Goal: Obtain resource: Obtain resource

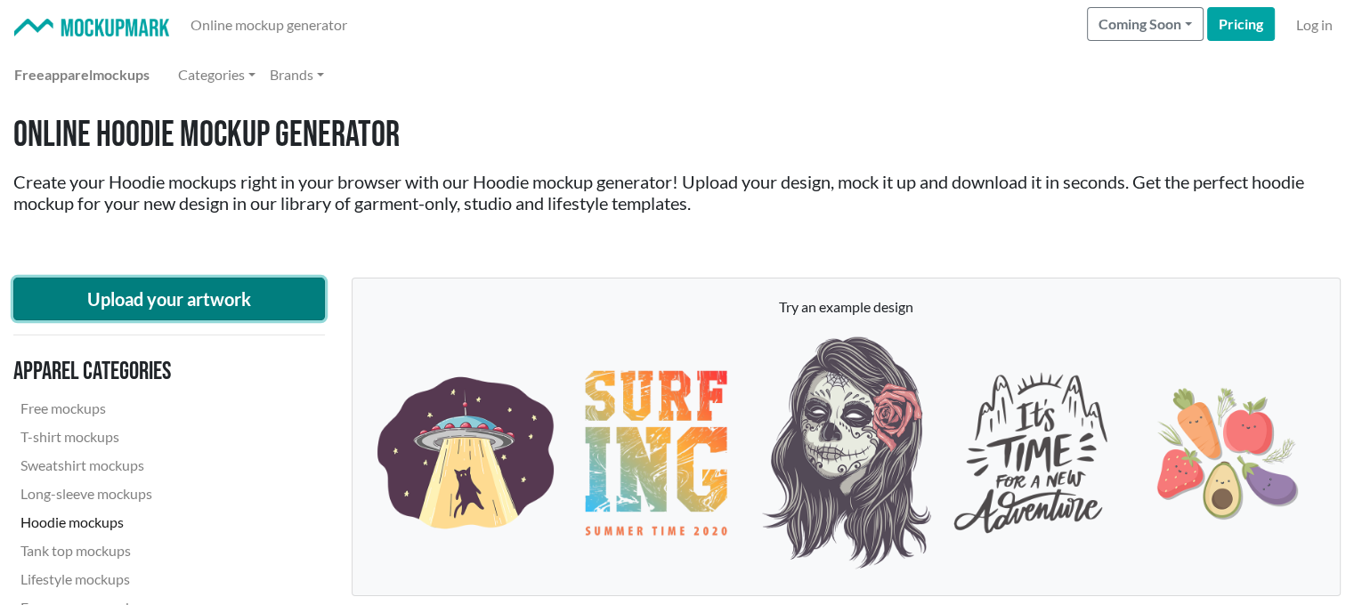
click at [278, 293] on button "Upload your artwork" at bounding box center [169, 299] width 312 height 43
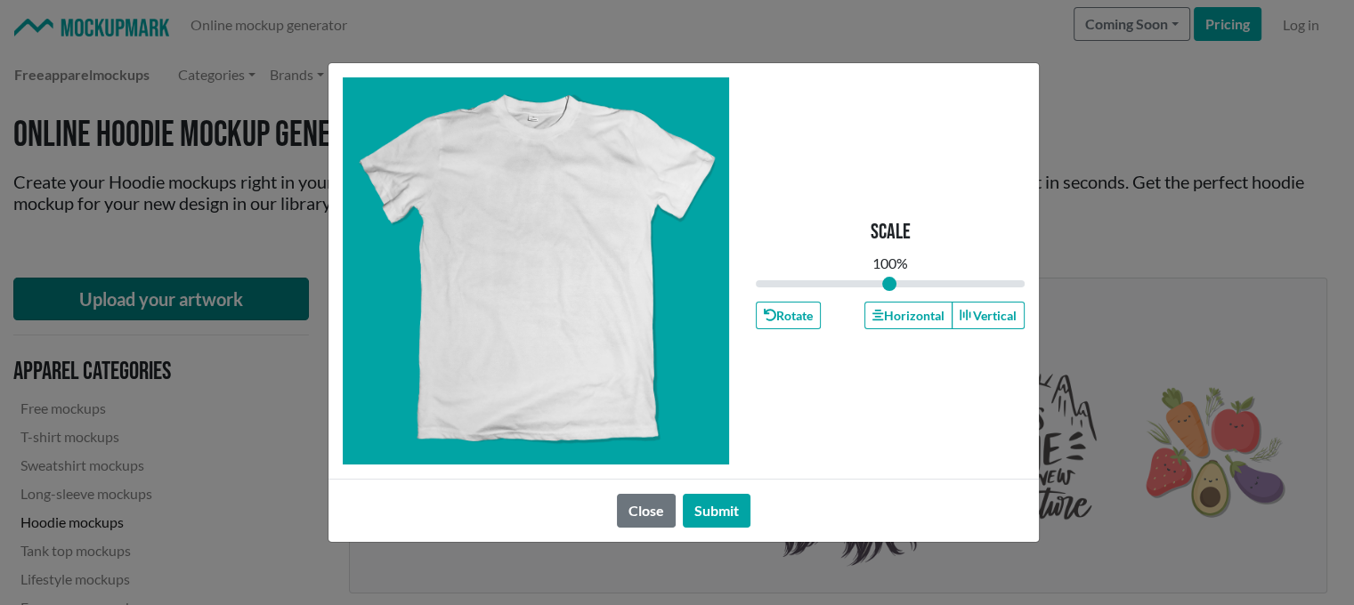
type input "1"
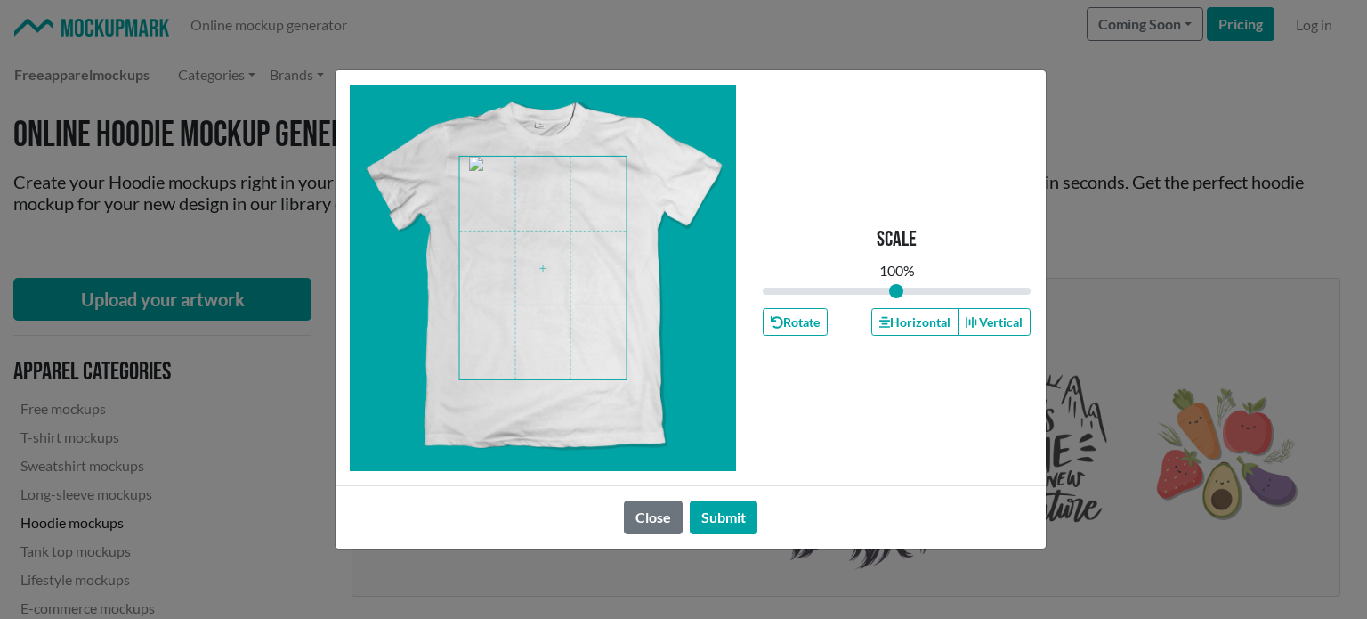
click at [577, 276] on span at bounding box center [542, 268] width 167 height 223
click at [605, 362] on span at bounding box center [542, 268] width 167 height 223
click at [736, 529] on button "Submit" at bounding box center [724, 517] width 68 height 34
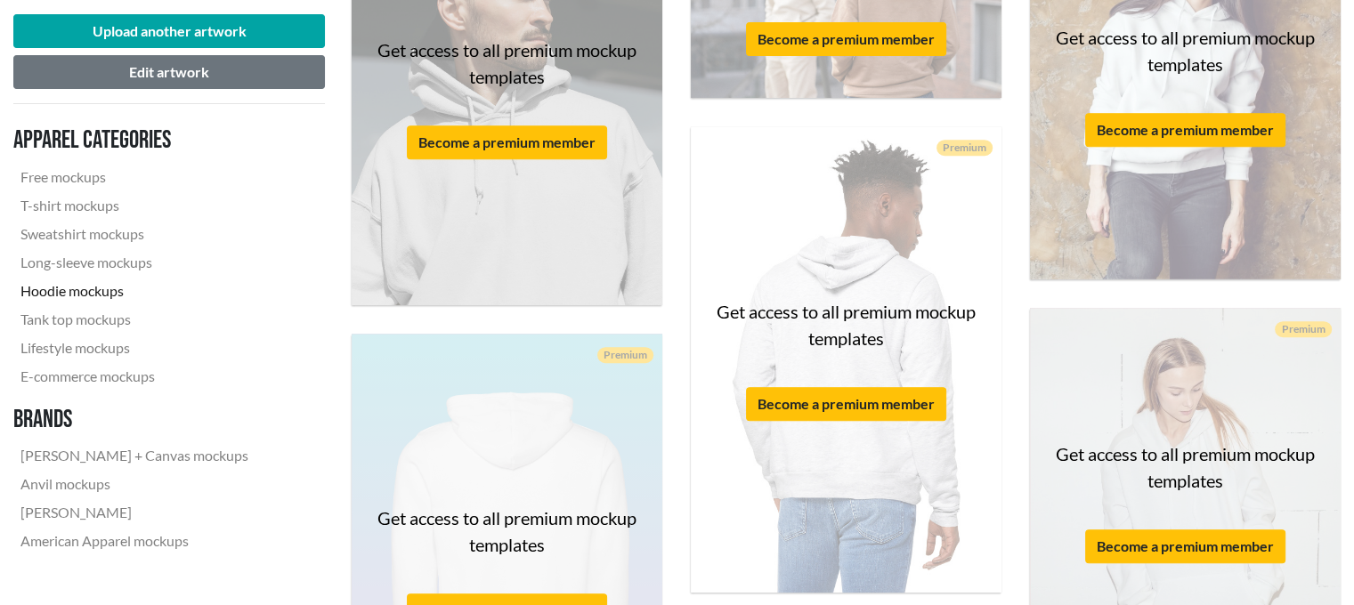
scroll to position [737, 0]
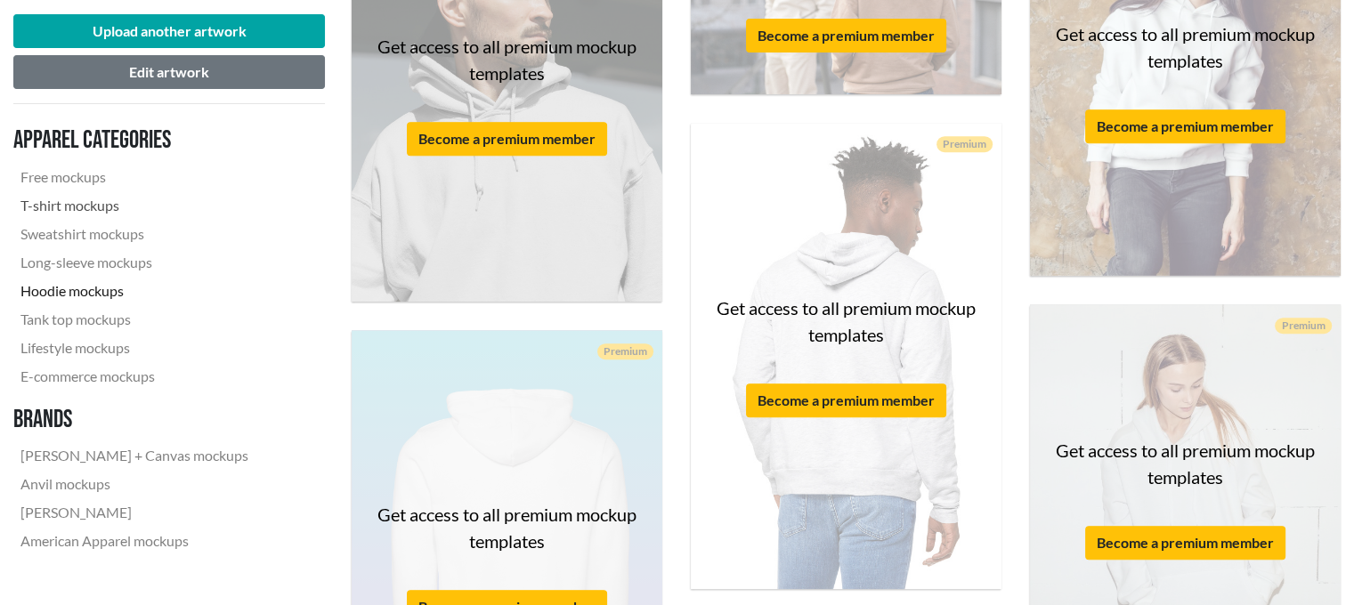
click at [77, 200] on link "T-shirt mockups" at bounding box center [134, 205] width 242 height 28
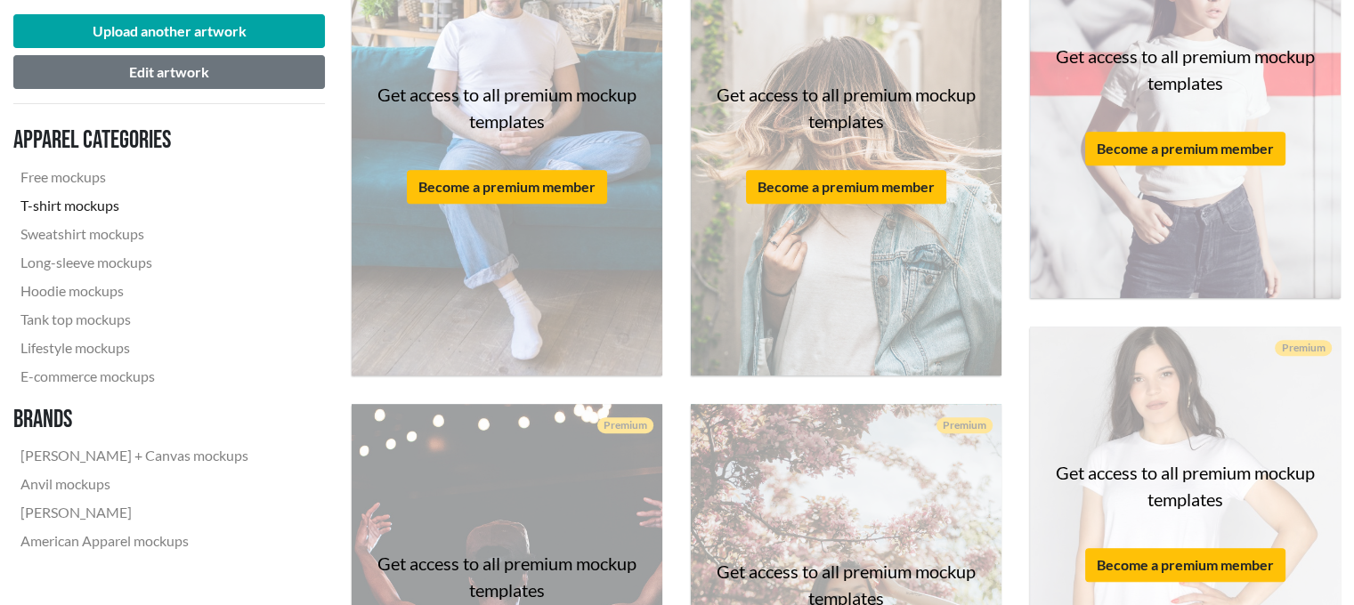
scroll to position [716, 0]
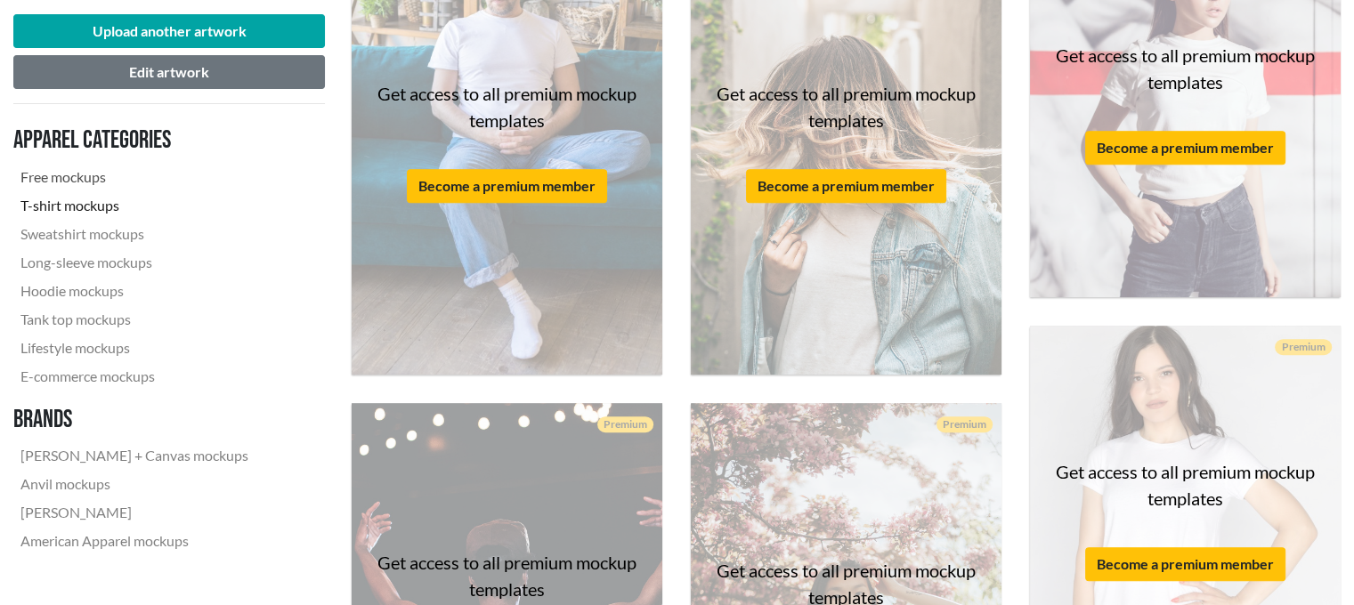
click at [69, 169] on link "Free mockups" at bounding box center [134, 177] width 242 height 28
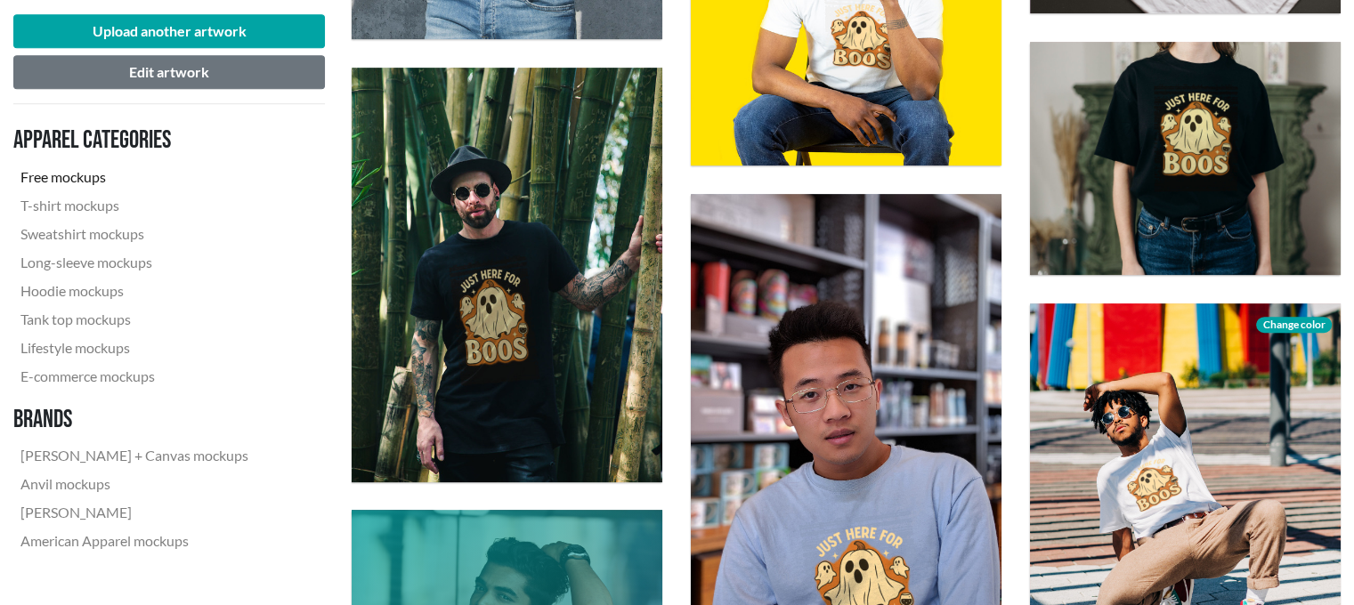
scroll to position [1261, 0]
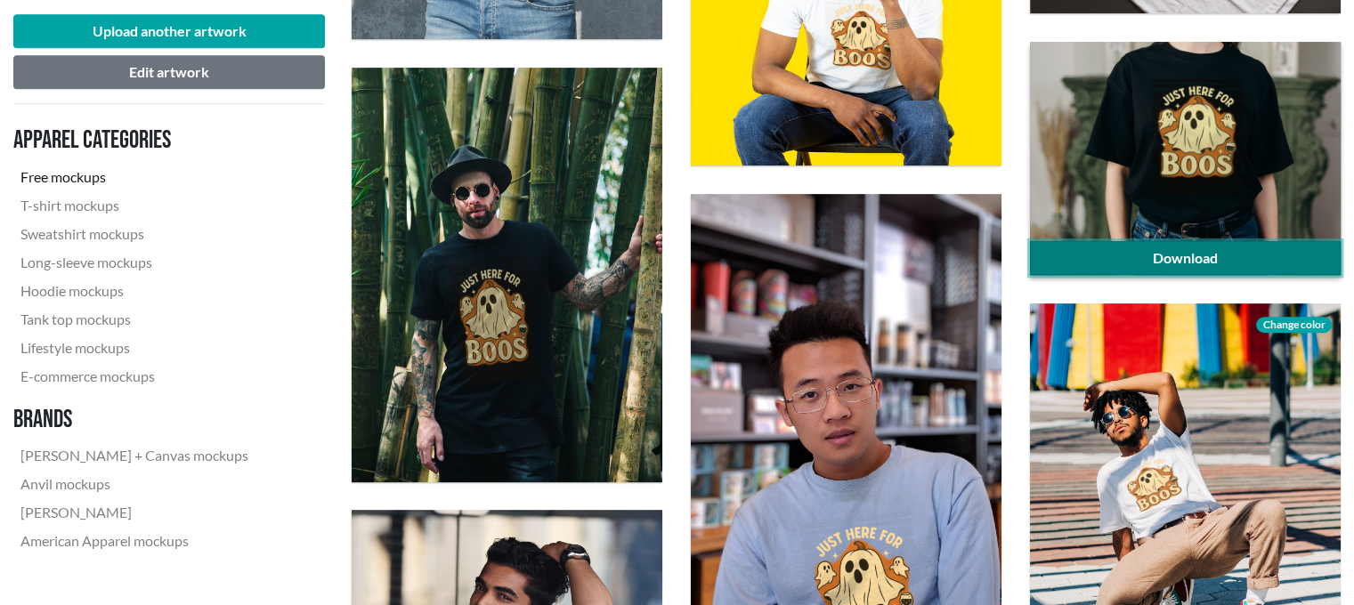
click at [1179, 270] on link "Download" at bounding box center [1185, 258] width 311 height 34
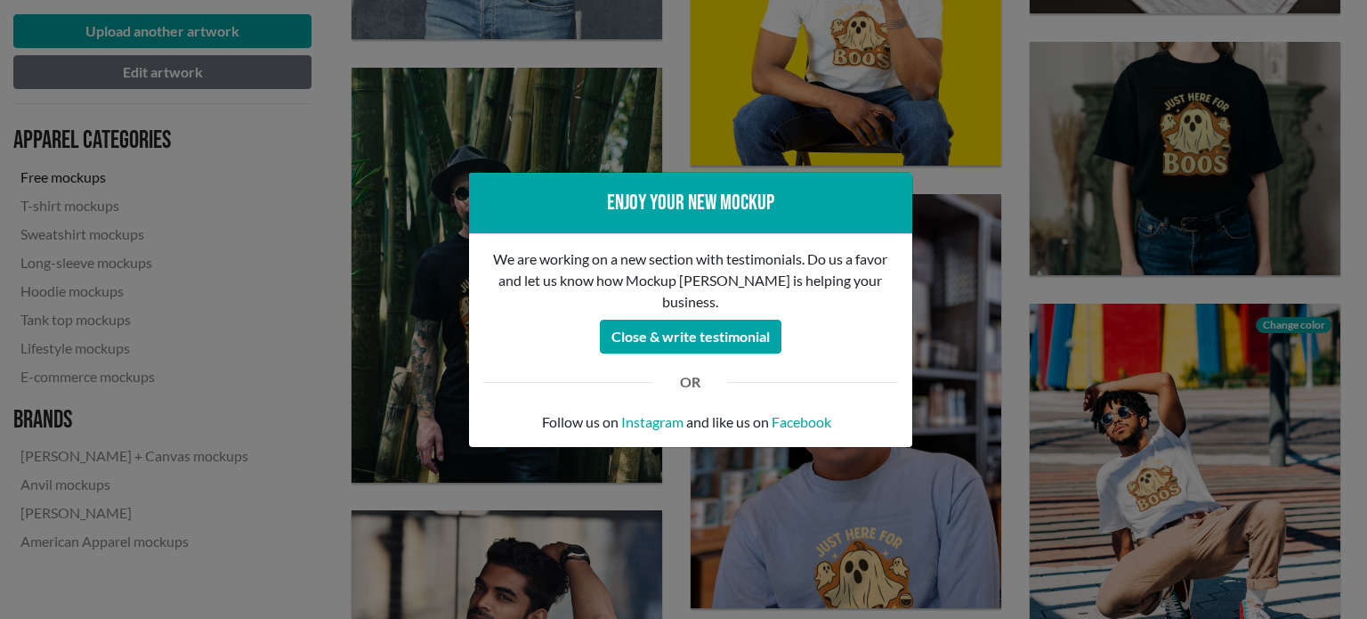
click at [1081, 154] on div "Enjoy your new mockup We are working on a new section with testimonials. Do us …" at bounding box center [683, 309] width 1367 height 619
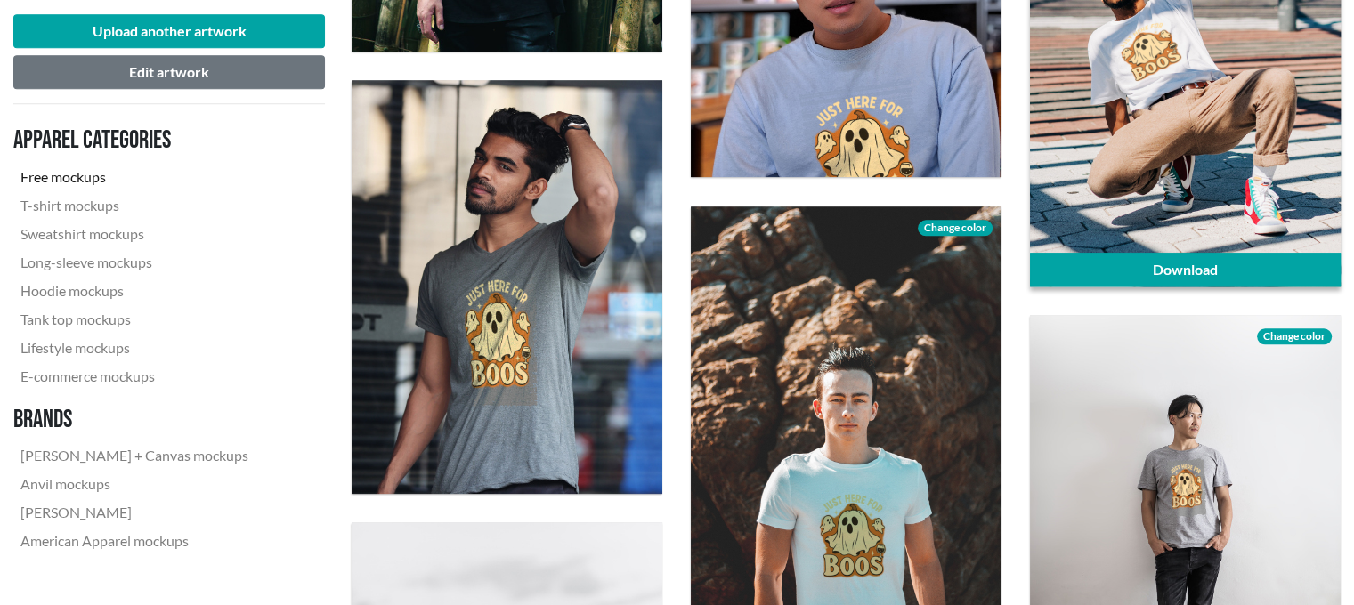
scroll to position [1709, 0]
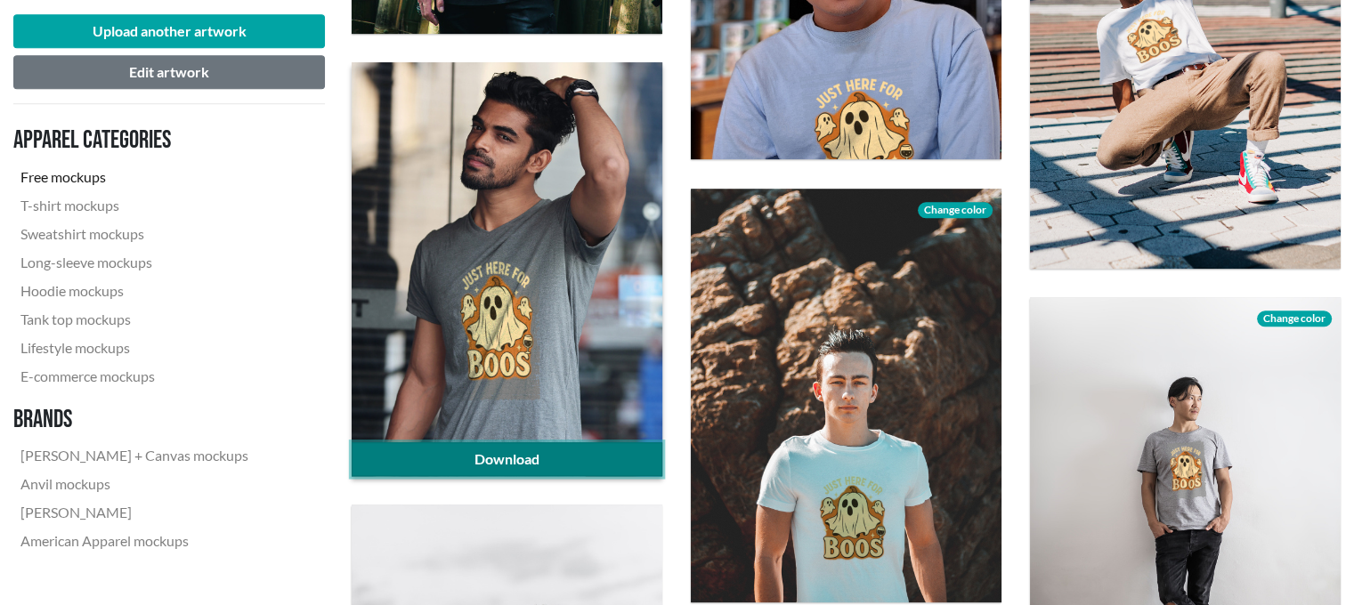
click at [513, 465] on link "Download" at bounding box center [507, 459] width 311 height 34
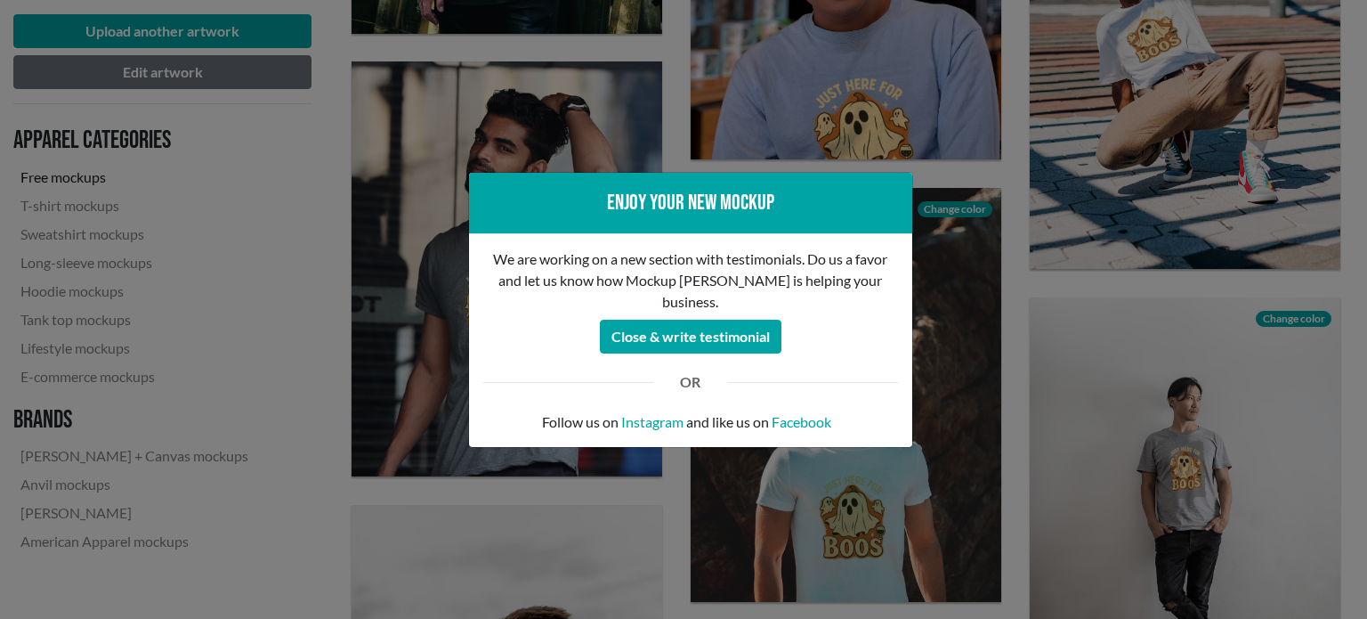
click at [980, 280] on div "Enjoy your new mockup We are working on a new section with testimonials. Do us …" at bounding box center [683, 309] width 1367 height 619
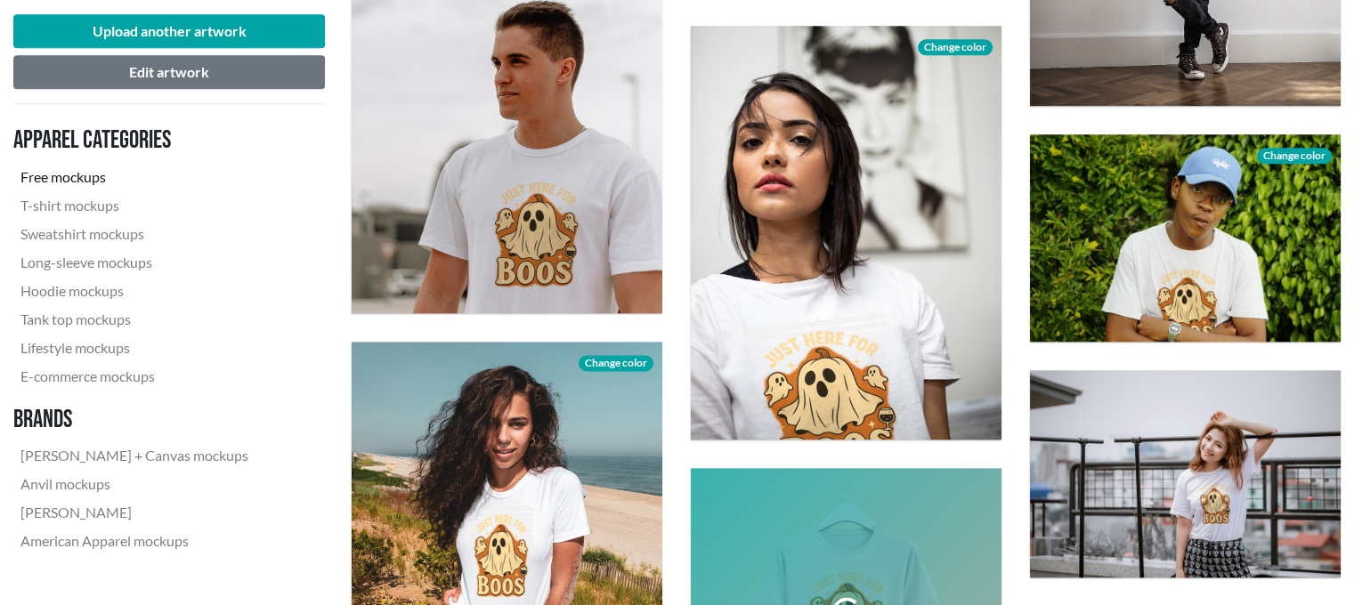
scroll to position [2396, 0]
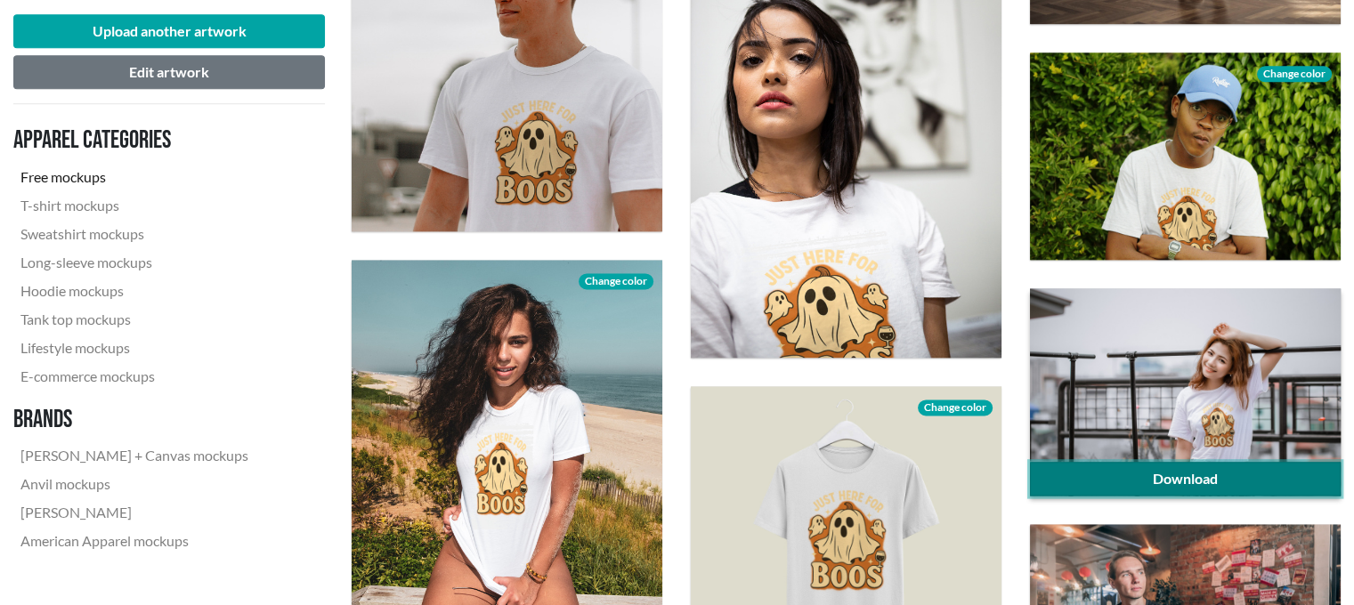
click at [1244, 480] on link "Download" at bounding box center [1185, 479] width 311 height 34
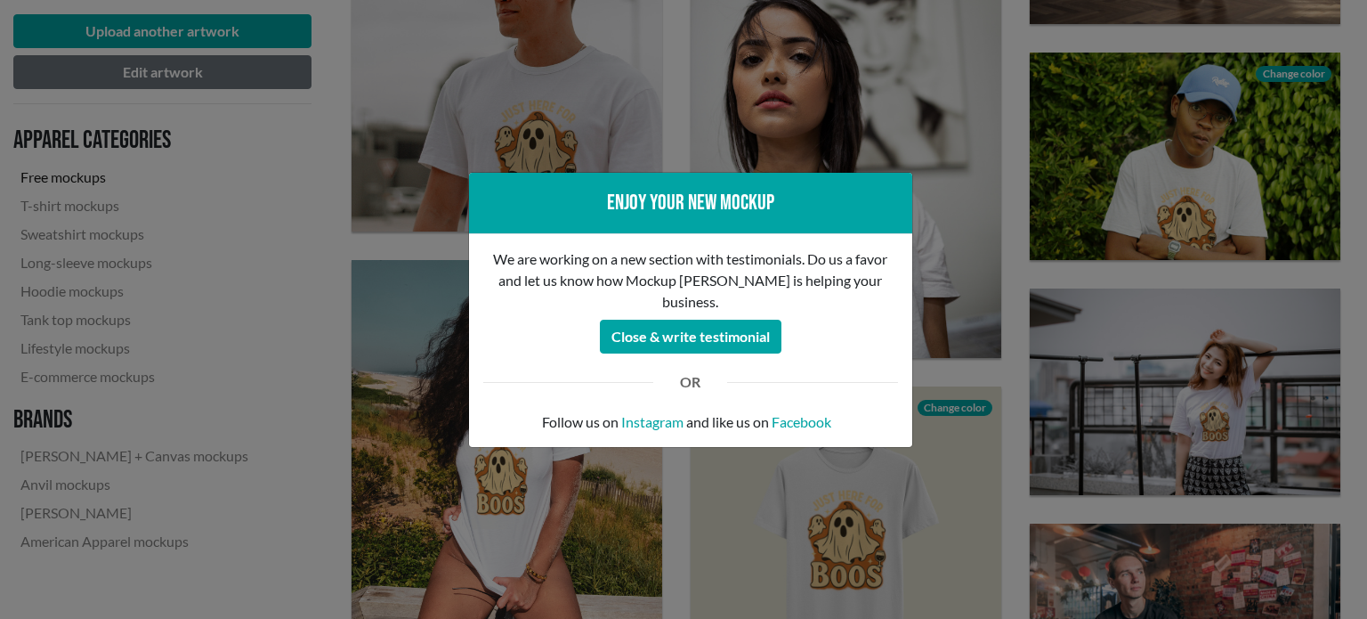
click at [1066, 298] on div "Enjoy your new mockup We are working on a new section with testimonials. Do us …" at bounding box center [683, 309] width 1367 height 619
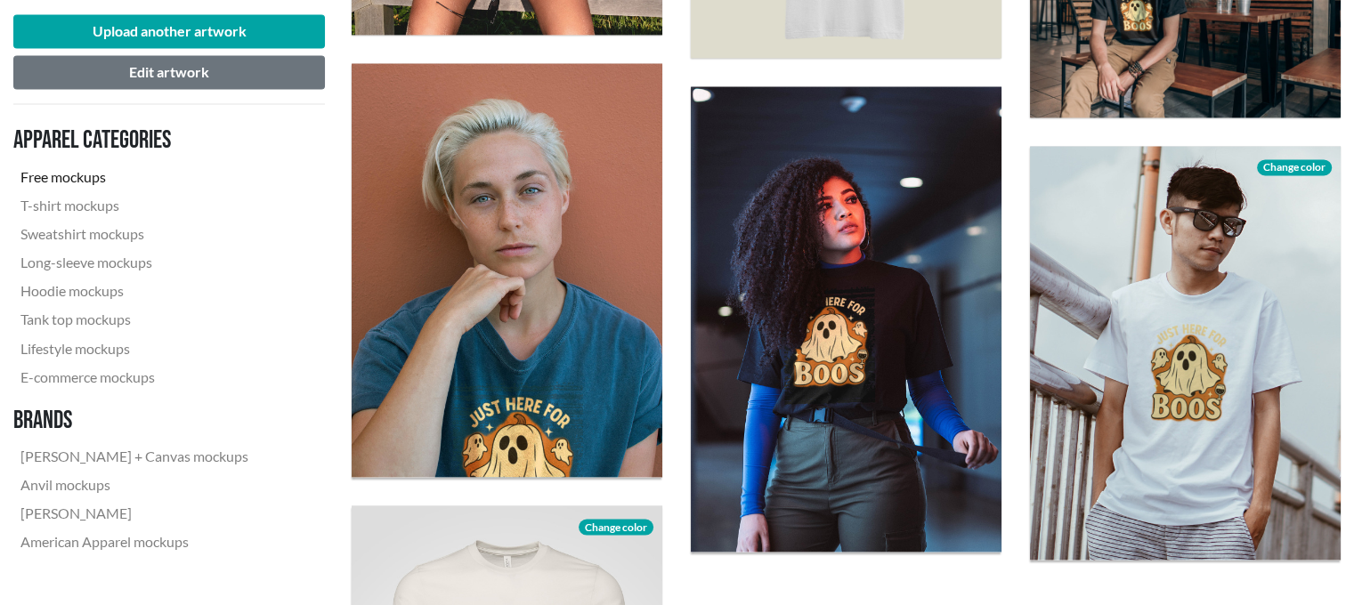
scroll to position [3037, 0]
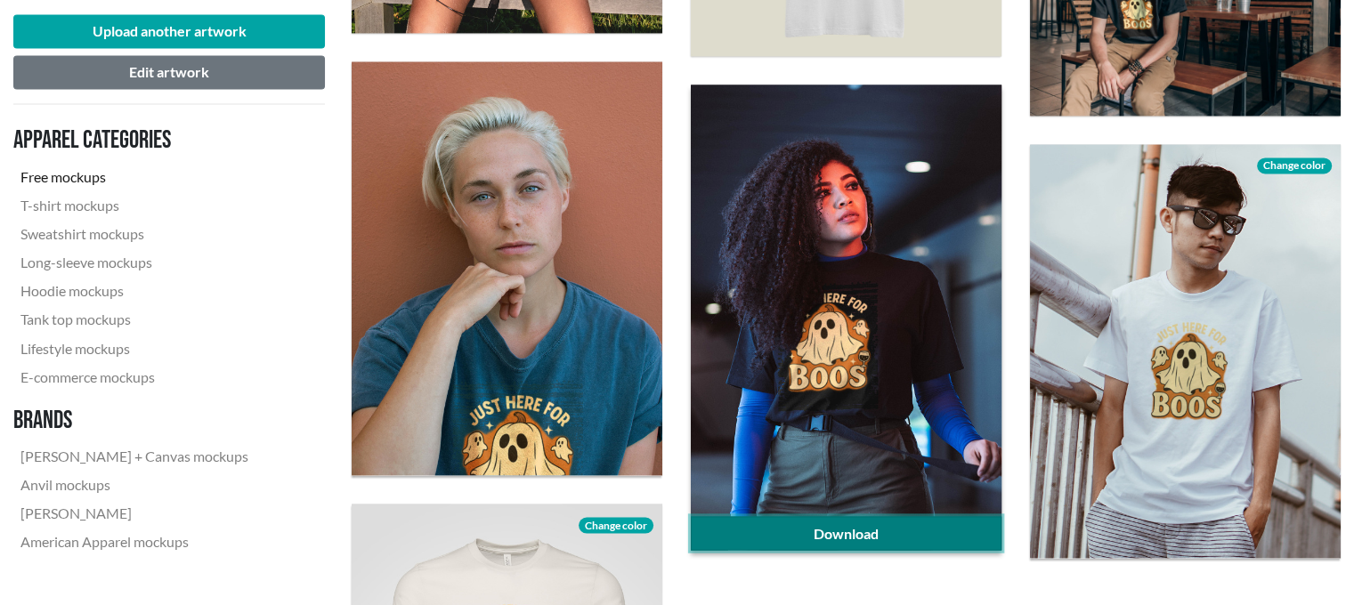
click at [889, 528] on link "Download" at bounding box center [846, 533] width 311 height 34
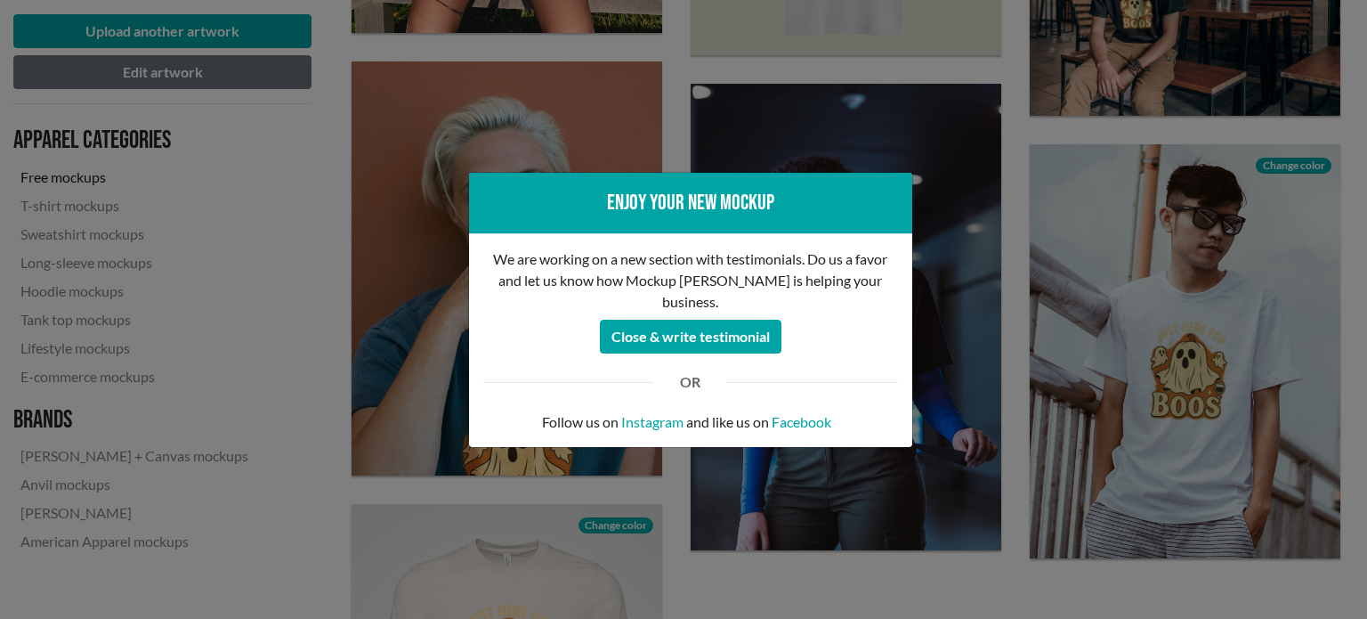
click at [1036, 293] on div "Enjoy your new mockup We are working on a new section with testimonials. Do us …" at bounding box center [683, 309] width 1367 height 619
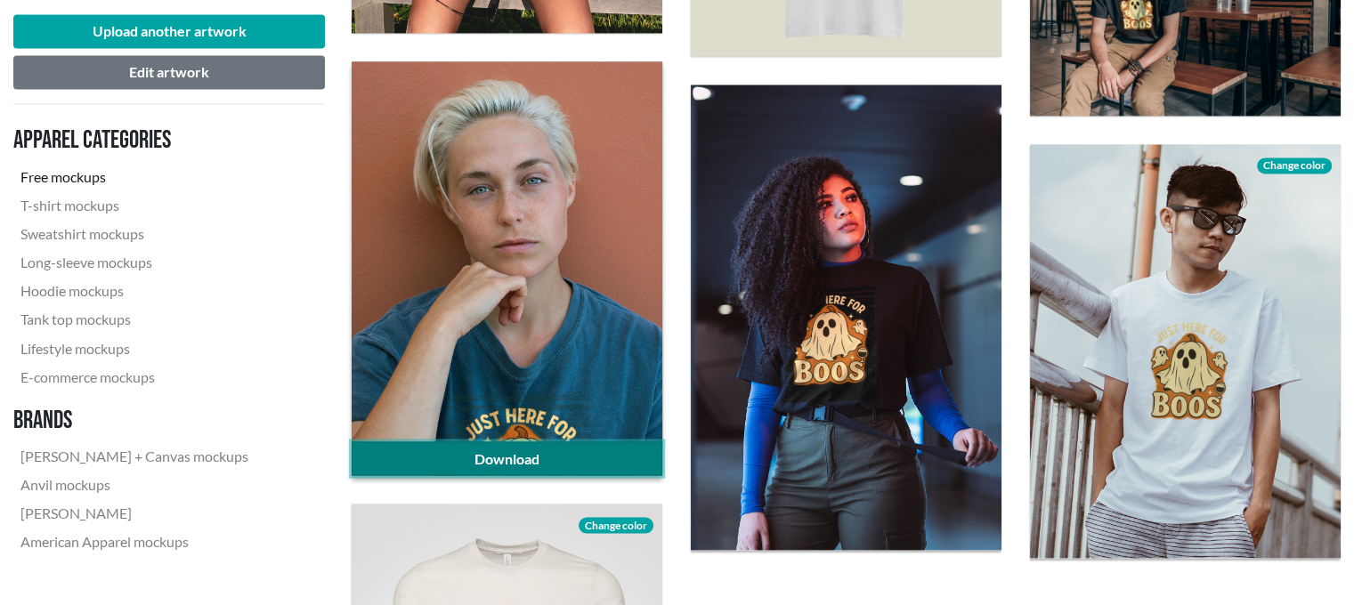
click at [518, 462] on link "Download" at bounding box center [507, 459] width 311 height 34
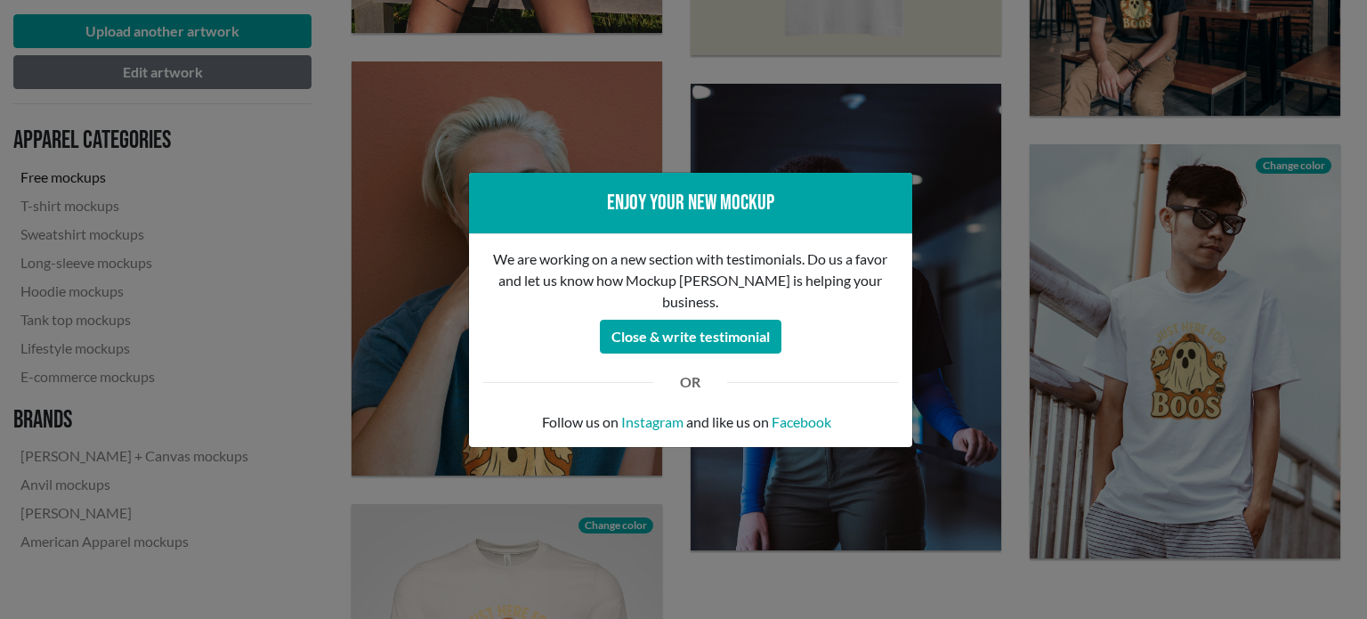
click at [1155, 340] on div "Enjoy your new mockup We are working on a new section with testimonials. Do us …" at bounding box center [683, 309] width 1367 height 619
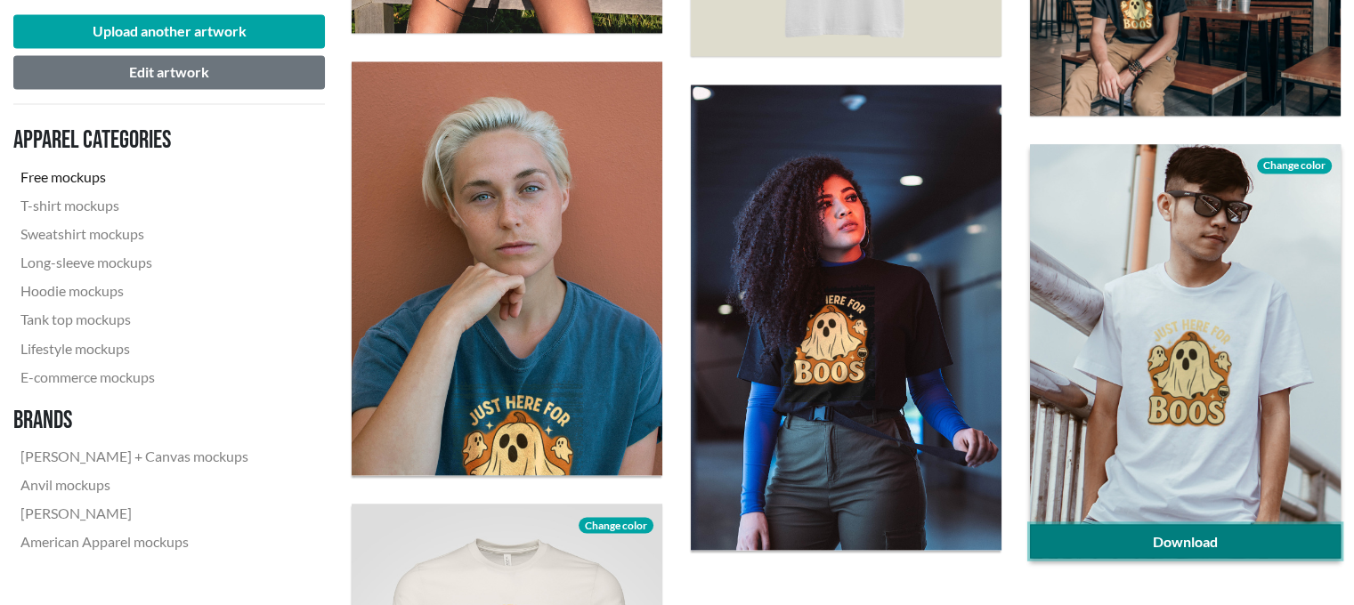
click at [1242, 547] on link "Download" at bounding box center [1185, 541] width 311 height 34
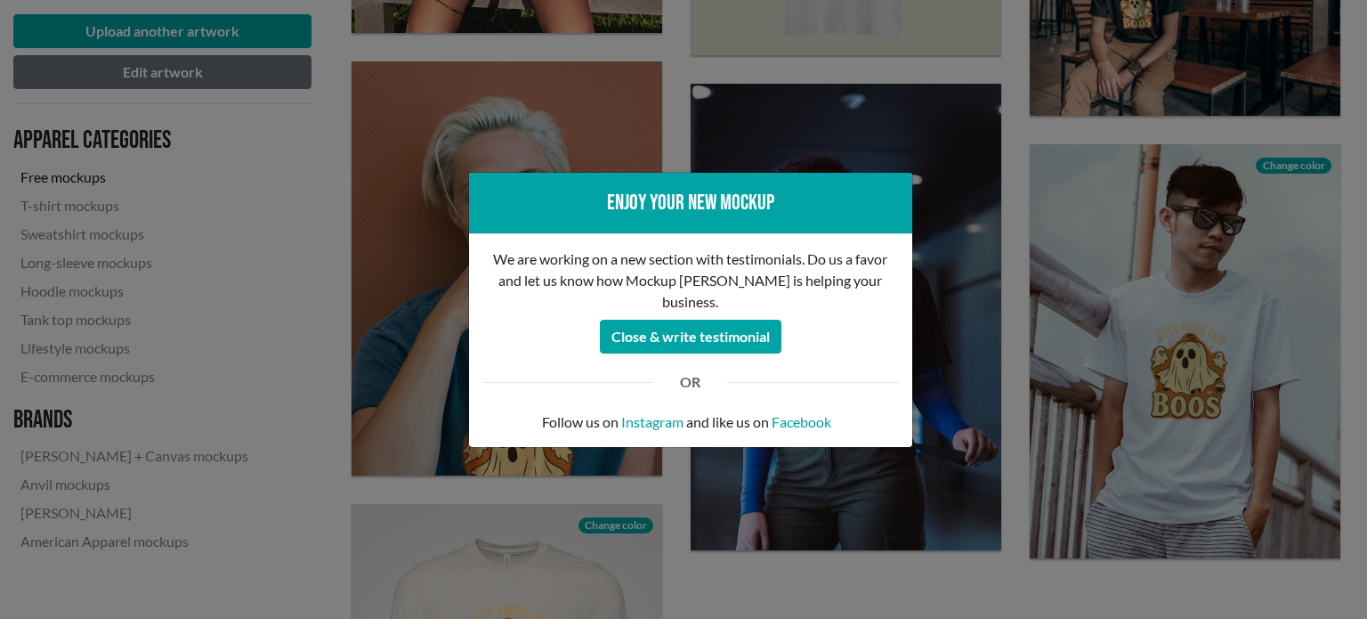
click at [1300, 351] on div "Enjoy your new mockup We are working on a new section with testimonials. Do us …" at bounding box center [683, 309] width 1367 height 619
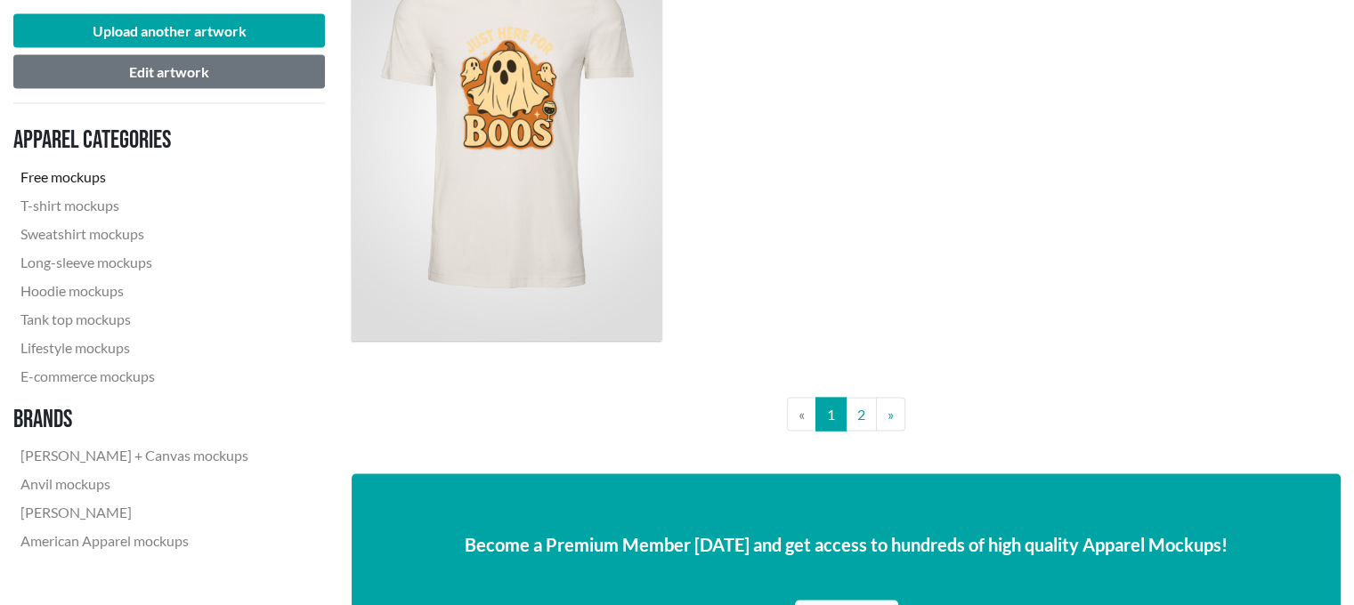
scroll to position [3617, 0]
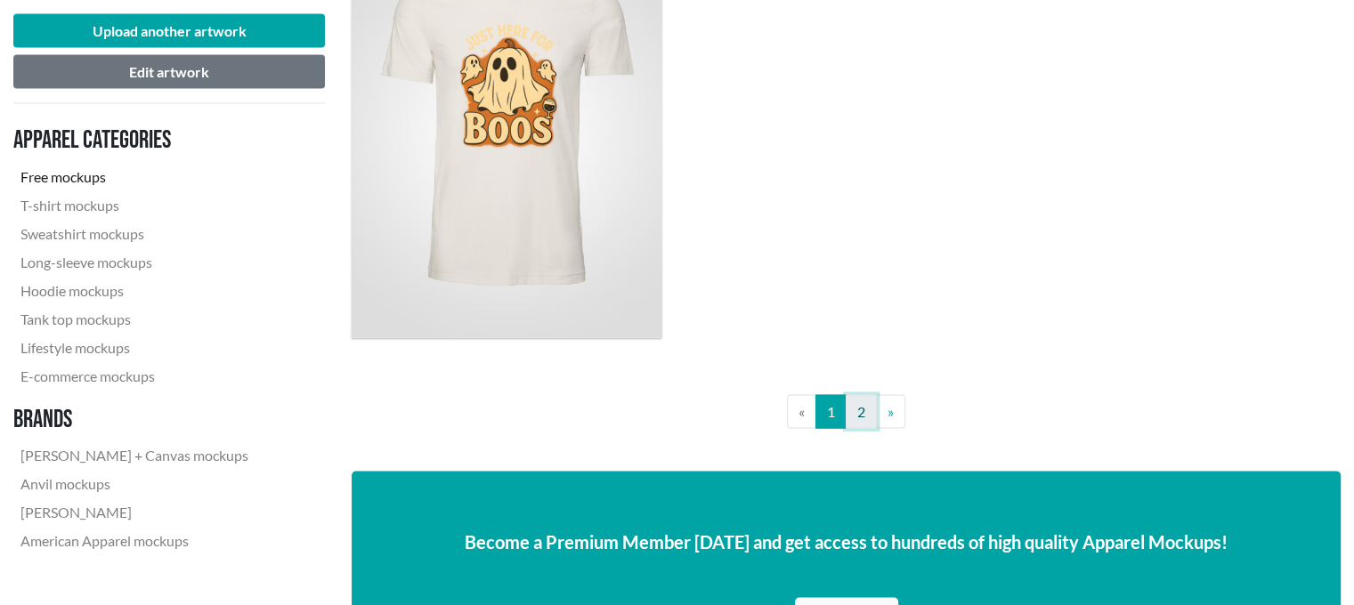
click at [865, 404] on link "2" at bounding box center [861, 412] width 31 height 34
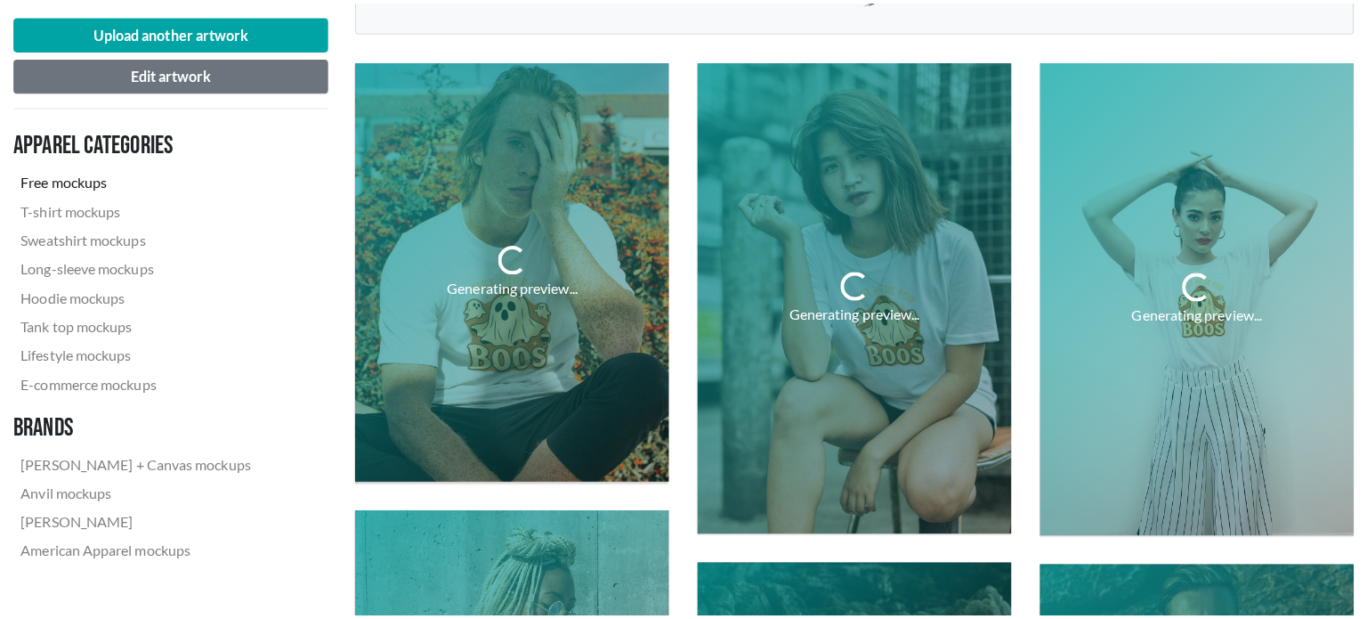
scroll to position [566, 0]
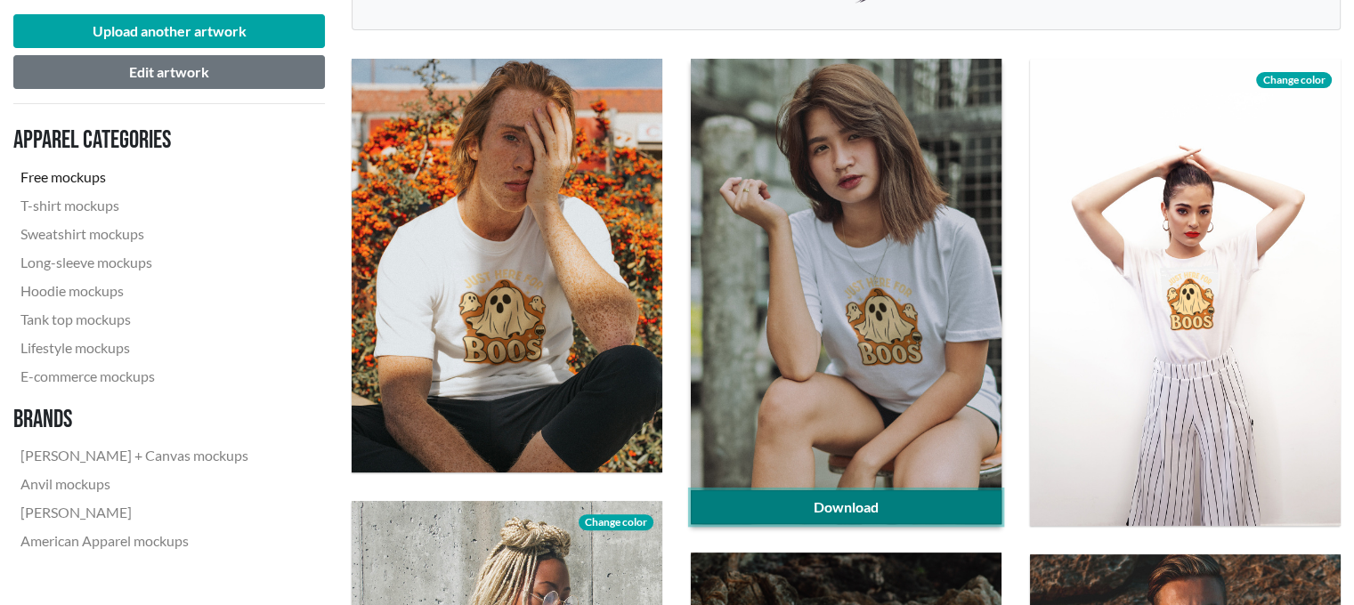
click at [877, 501] on link "Download" at bounding box center [846, 507] width 311 height 34
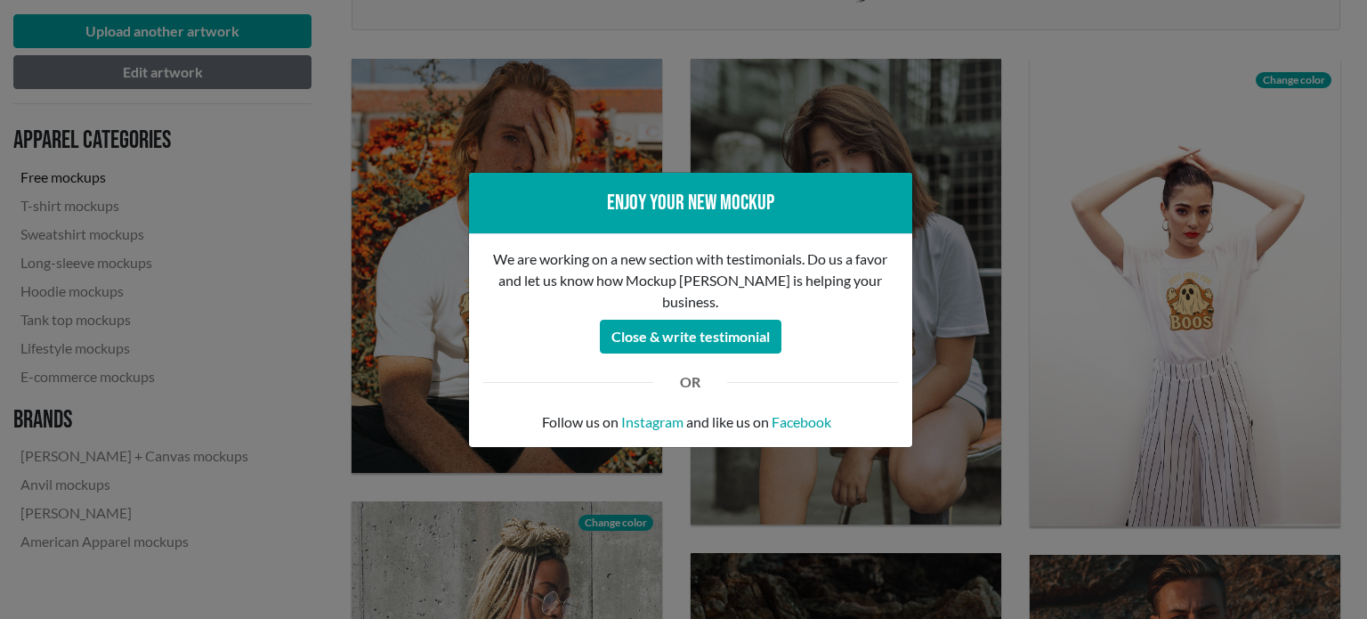
click at [1045, 279] on div "Enjoy your new mockup We are working on a new section with testimonials. Do us …" at bounding box center [683, 309] width 1367 height 619
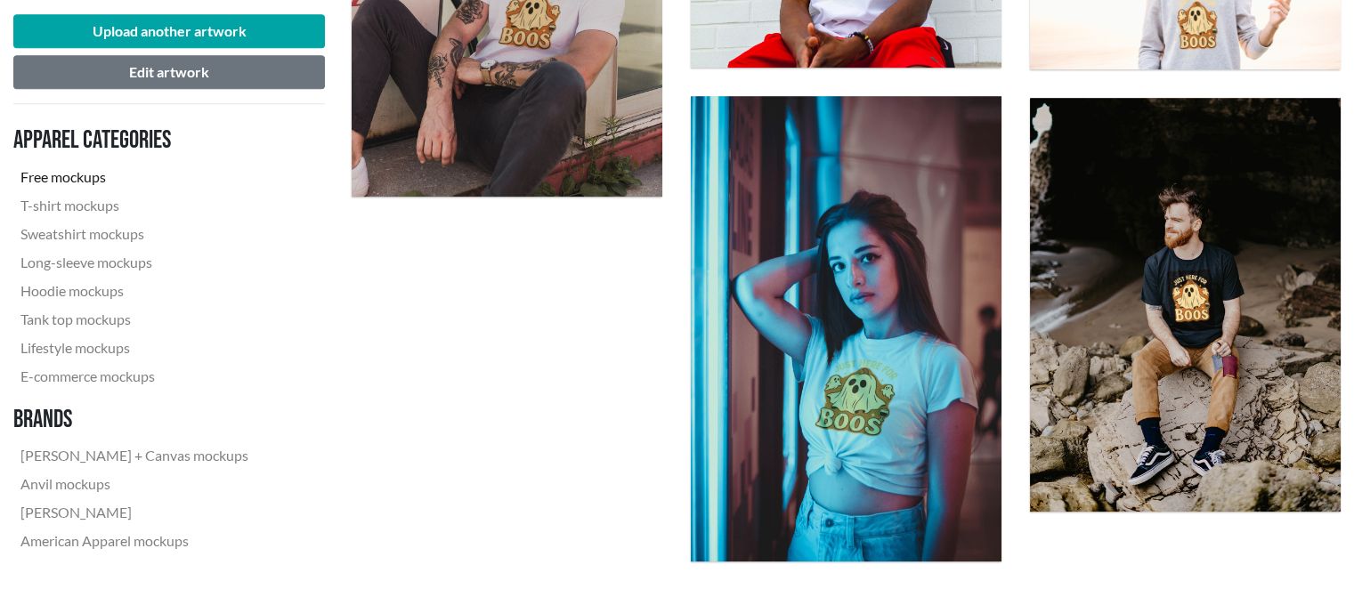
scroll to position [1731, 0]
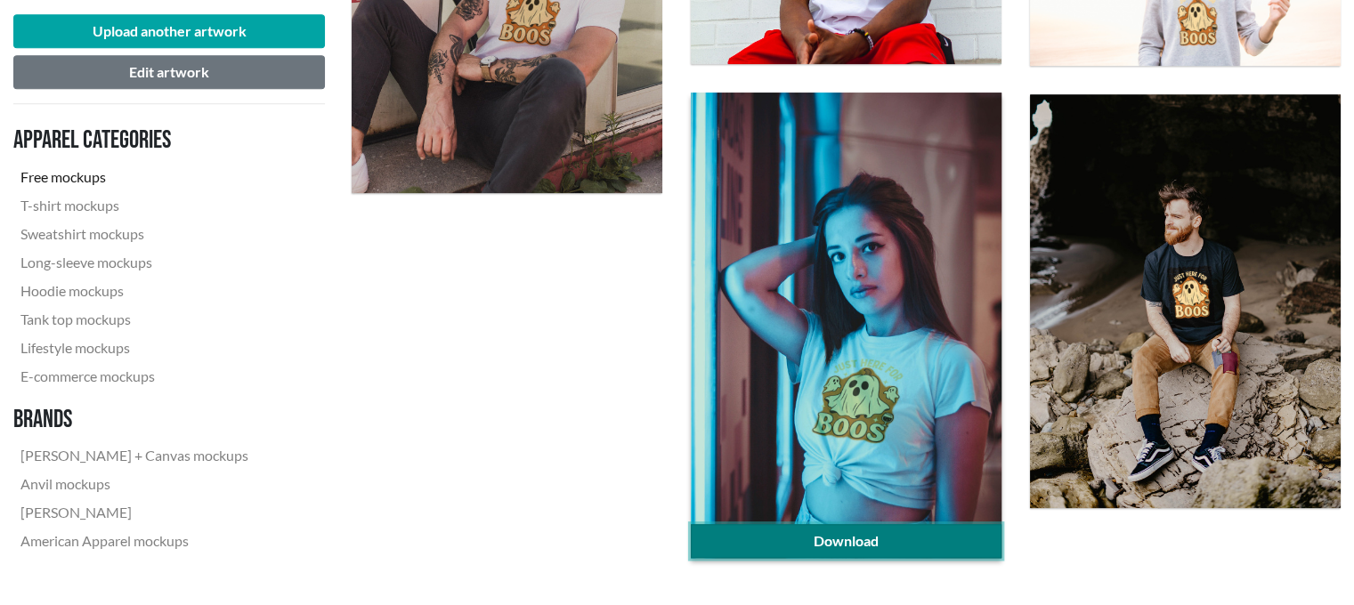
click at [925, 527] on link "Download" at bounding box center [846, 541] width 311 height 34
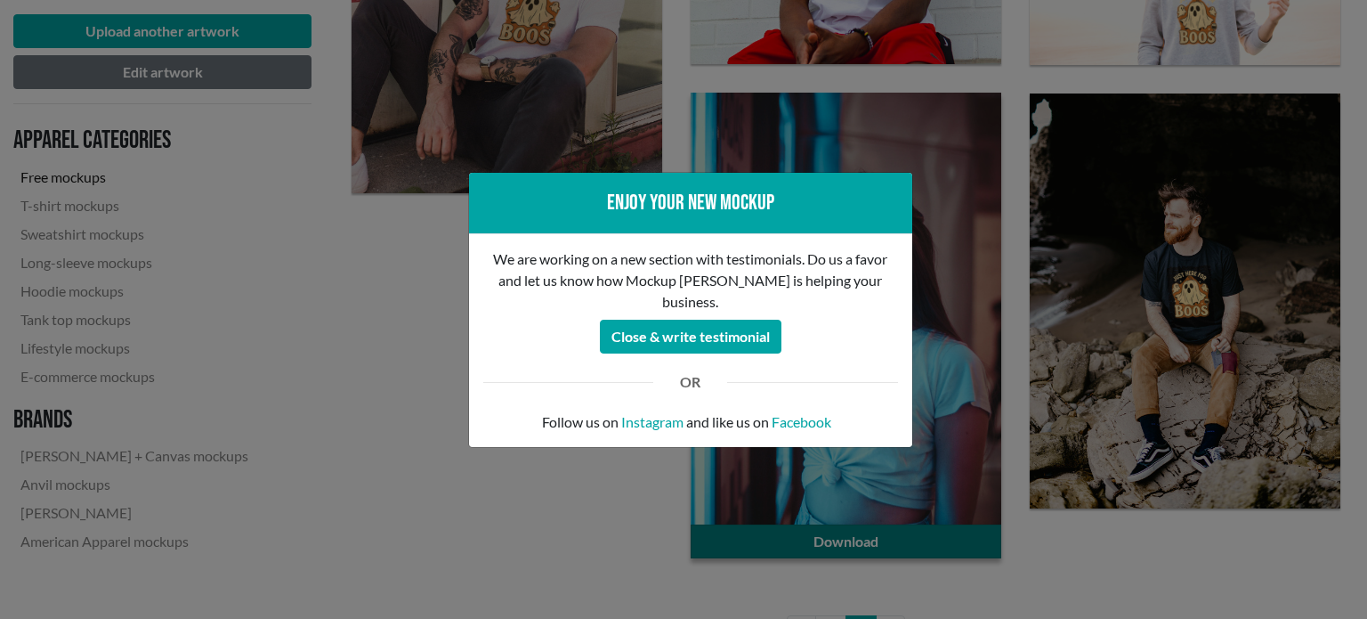
click at [925, 527] on div "Enjoy your new mockup We are working on a new section with testimonials. Do us …" at bounding box center [683, 309] width 1367 height 619
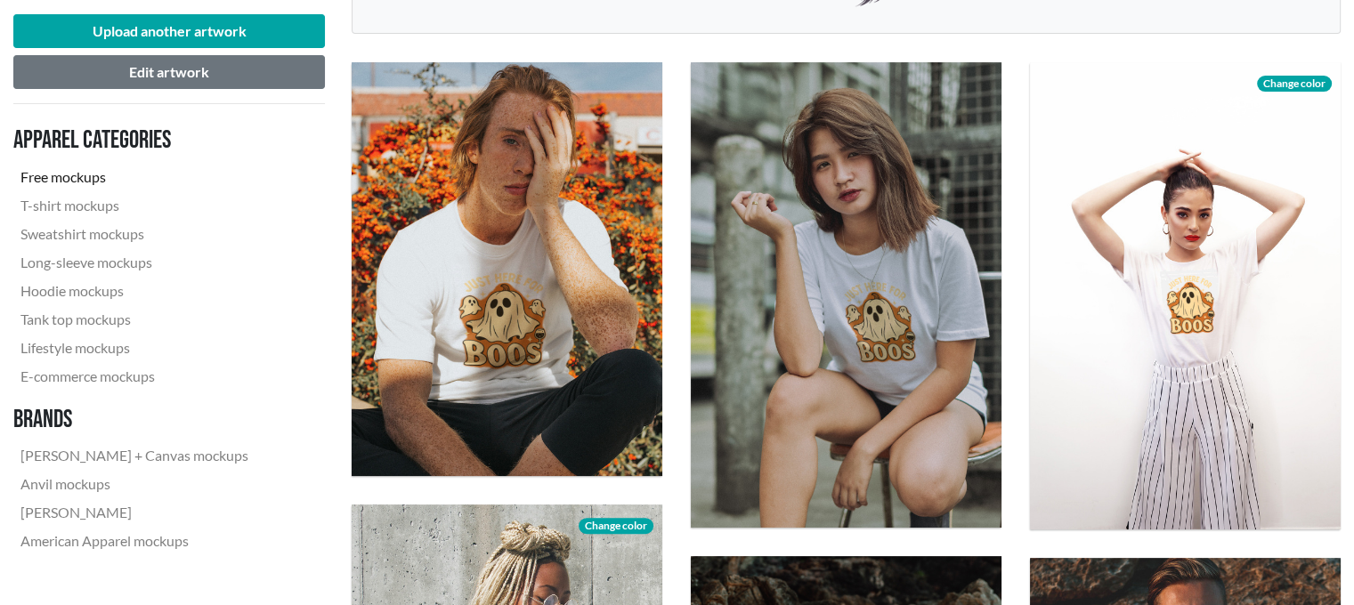
scroll to position [442, 0]
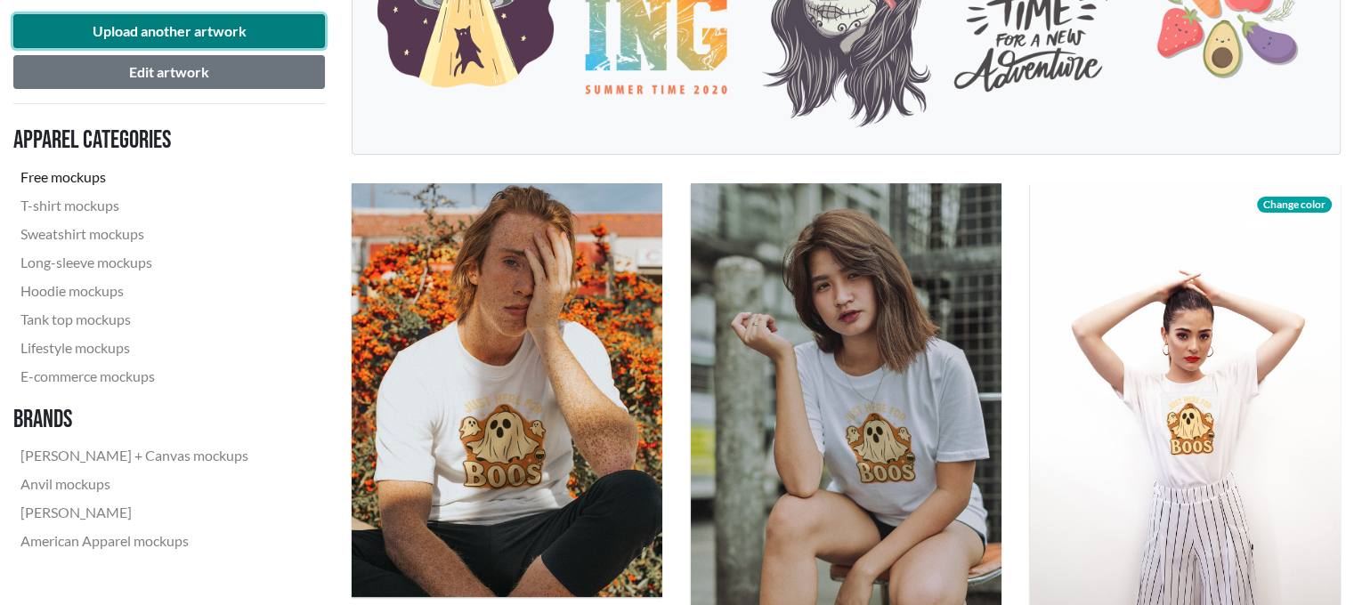
click at [228, 29] on button "Upload another artwork" at bounding box center [169, 31] width 312 height 34
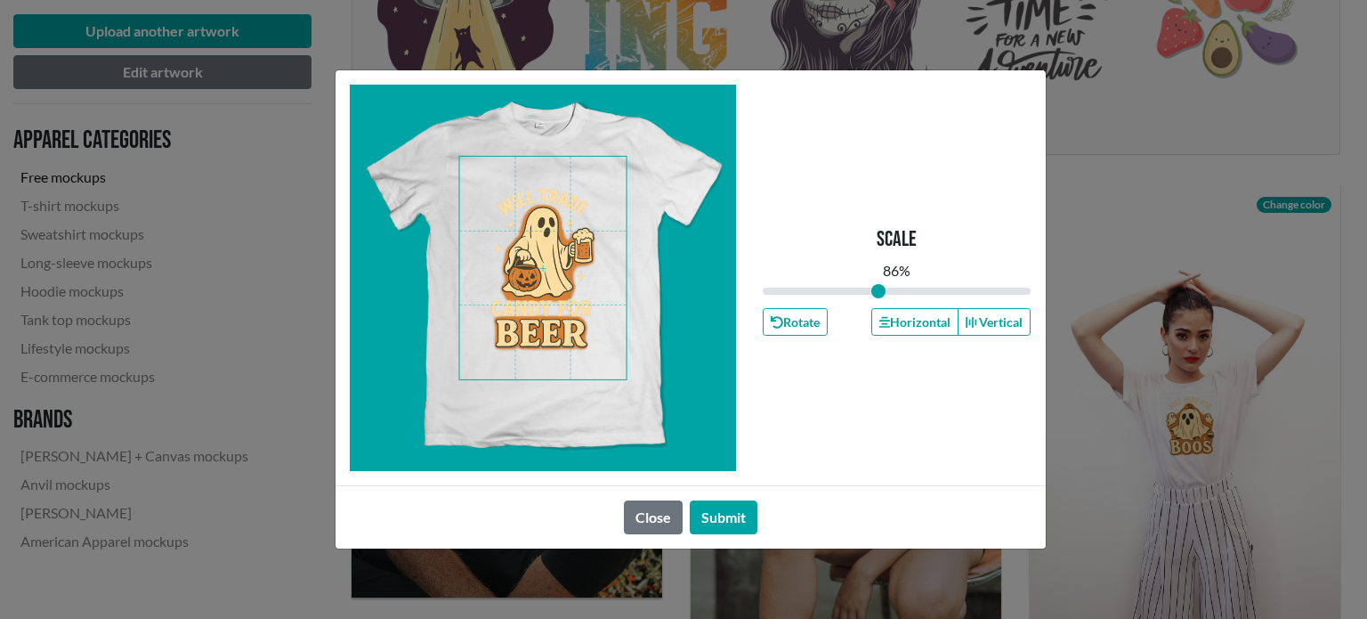
drag, startPoint x: 894, startPoint y: 295, endPoint x: 879, endPoint y: 293, distance: 15.2
click at [879, 293] on input "range" at bounding box center [897, 291] width 269 height 20
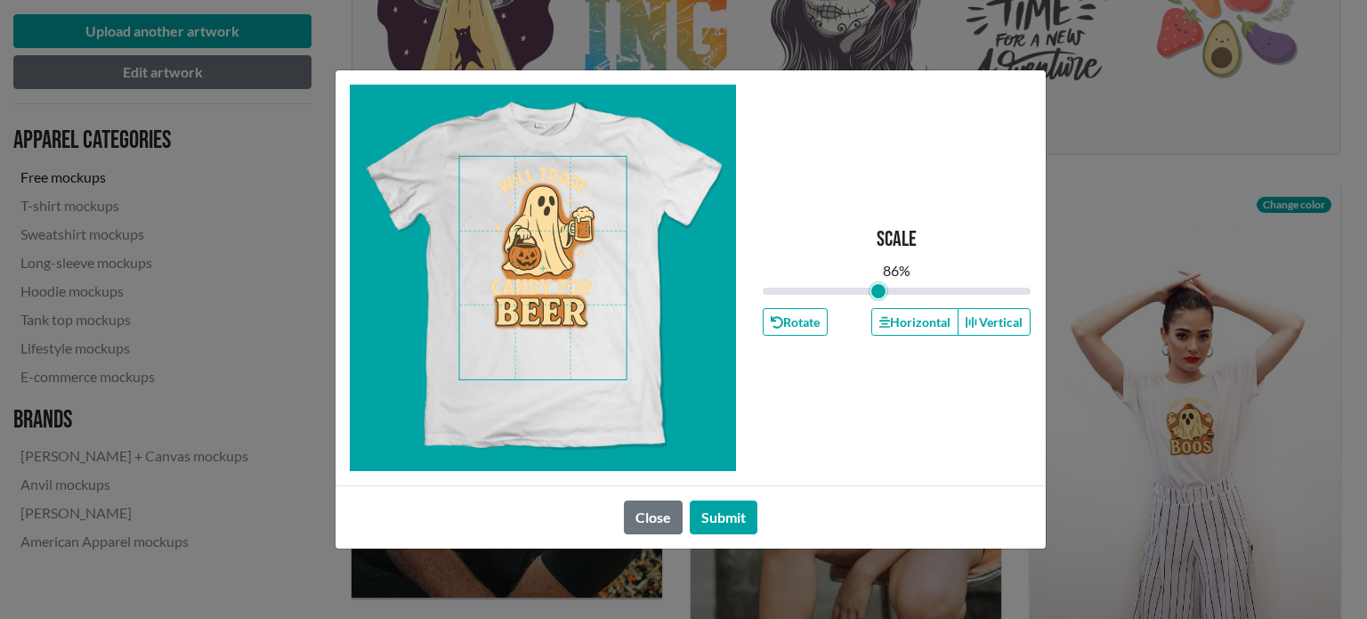
click at [531, 233] on span at bounding box center [542, 268] width 167 height 223
click at [885, 295] on input "range" at bounding box center [897, 291] width 269 height 20
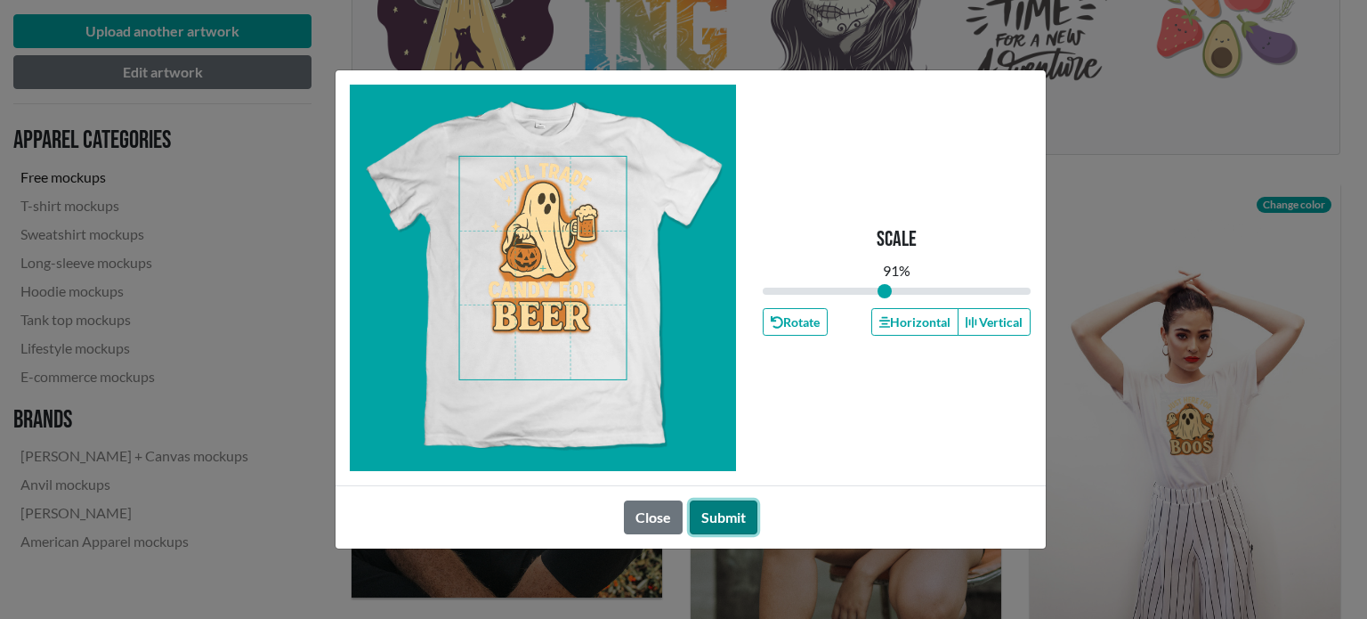
click at [722, 508] on button "Submit" at bounding box center [724, 517] width 68 height 34
type input "0.91"
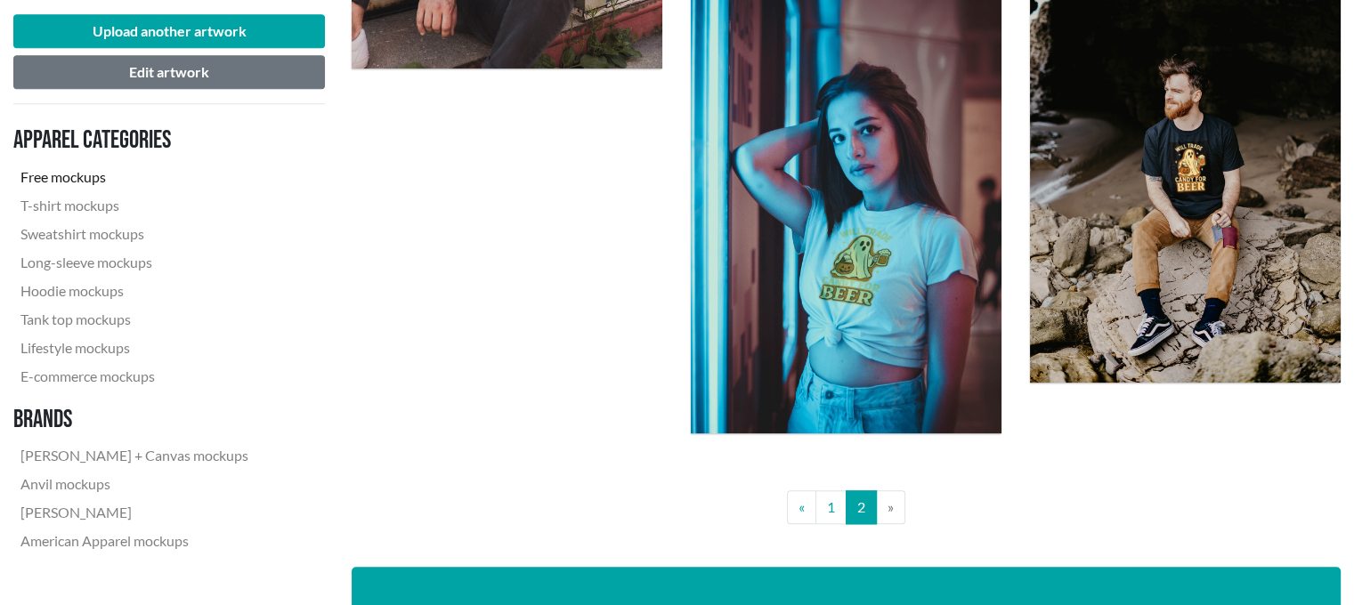
scroll to position [1846, 0]
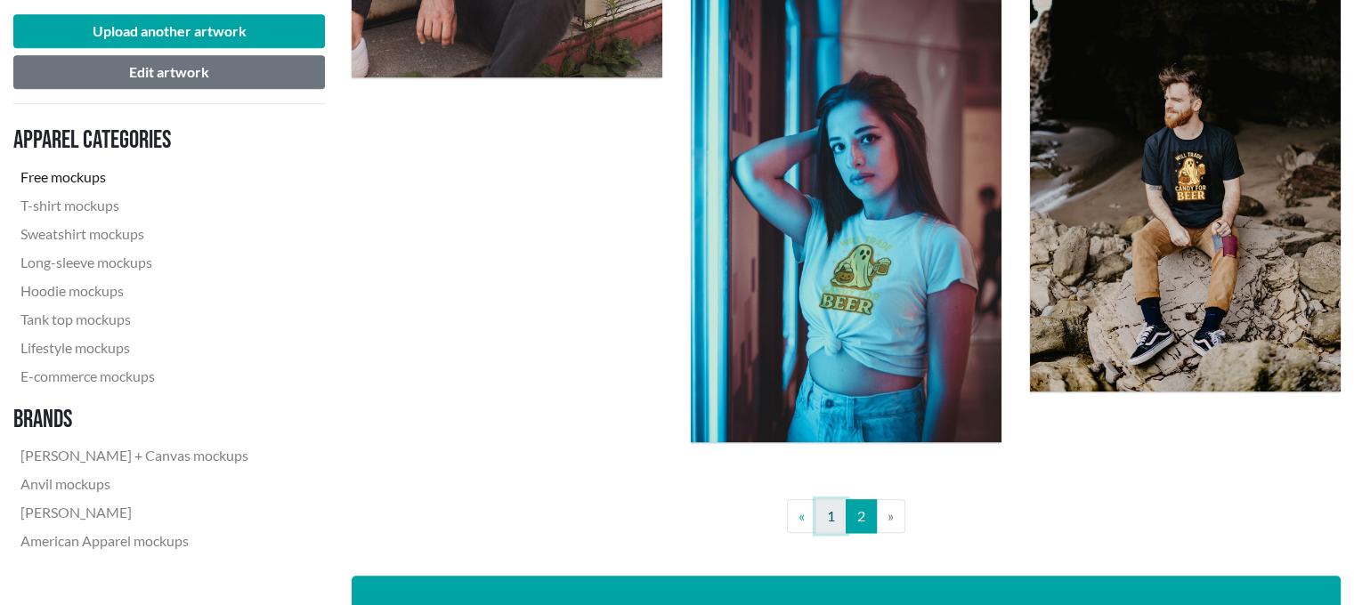
click at [825, 515] on link "1" at bounding box center [830, 516] width 31 height 34
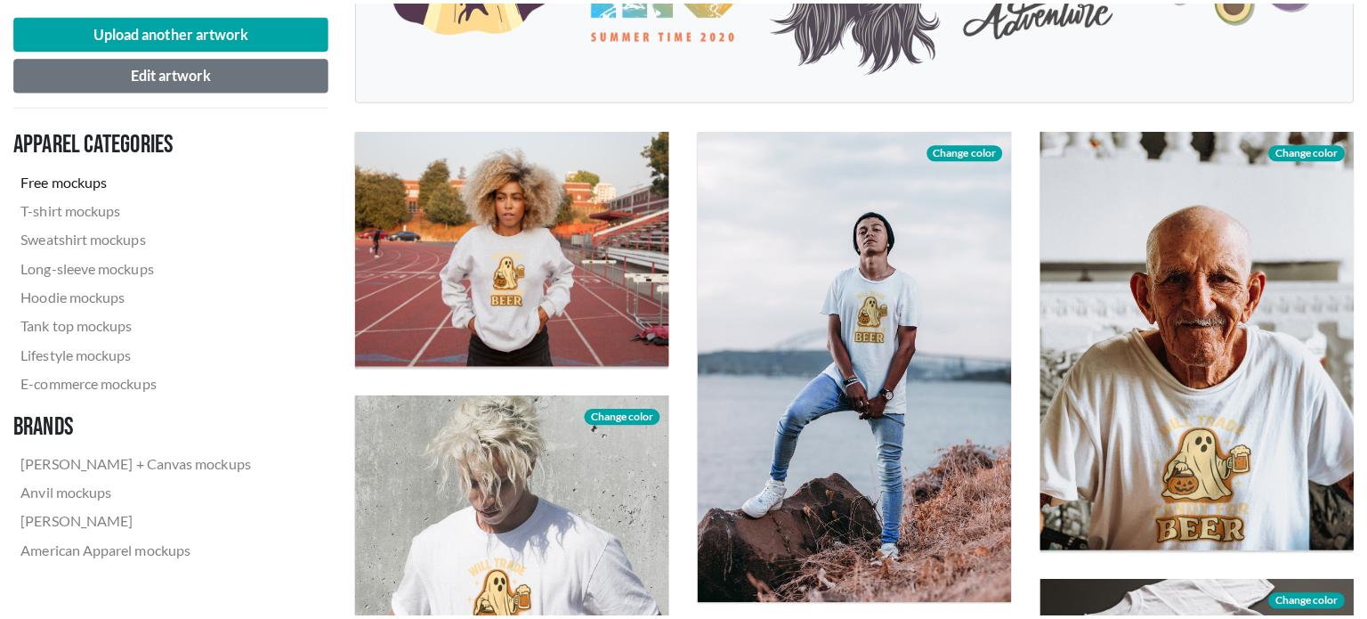
scroll to position [537, 0]
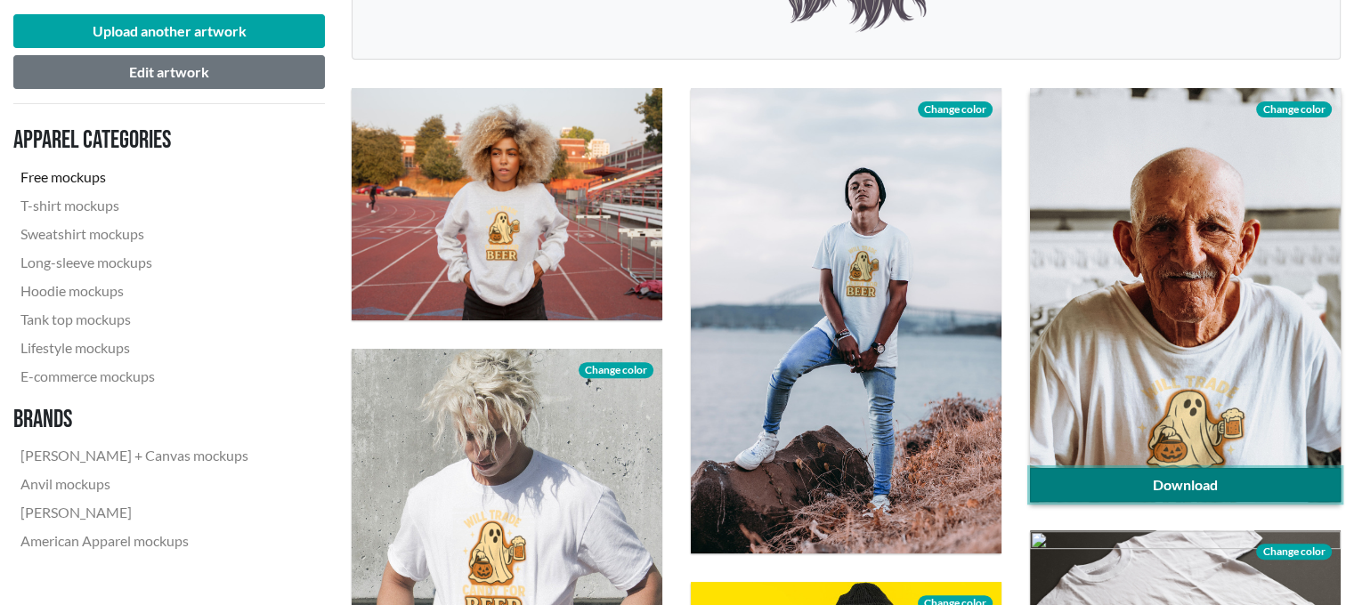
click at [1196, 494] on link "Download" at bounding box center [1185, 485] width 311 height 34
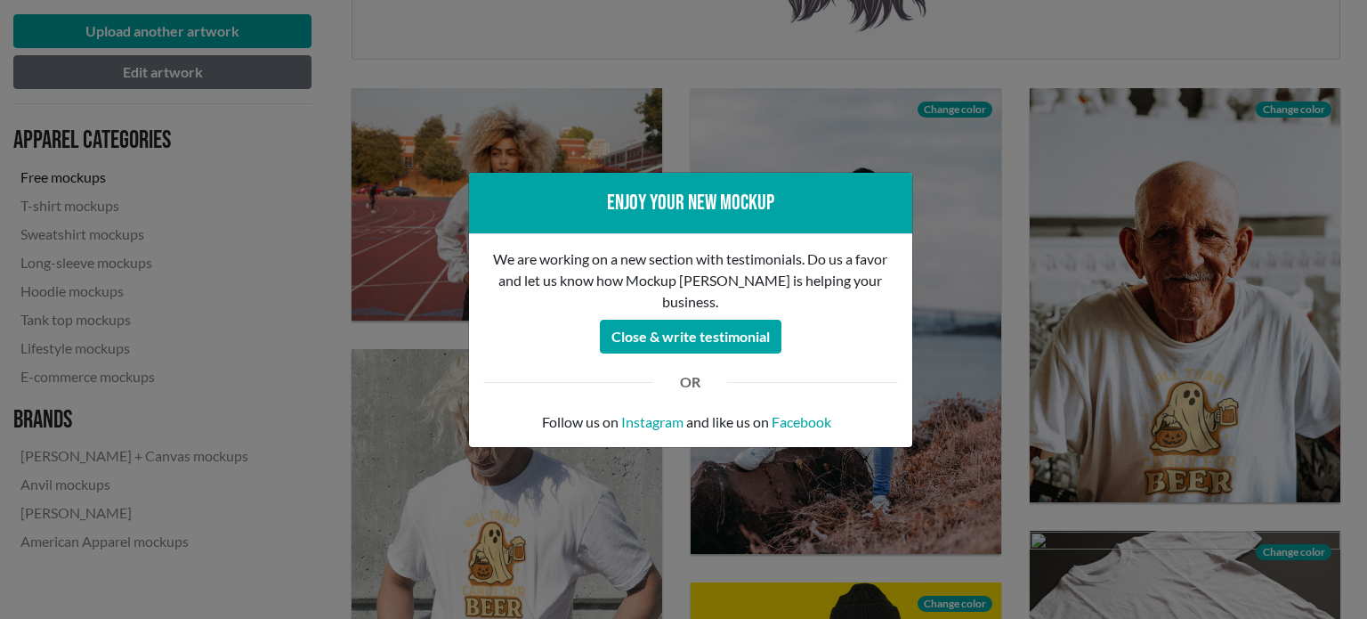
click at [1070, 425] on div "Enjoy your new mockup We are working on a new section with testimonials. Do us …" at bounding box center [683, 309] width 1367 height 619
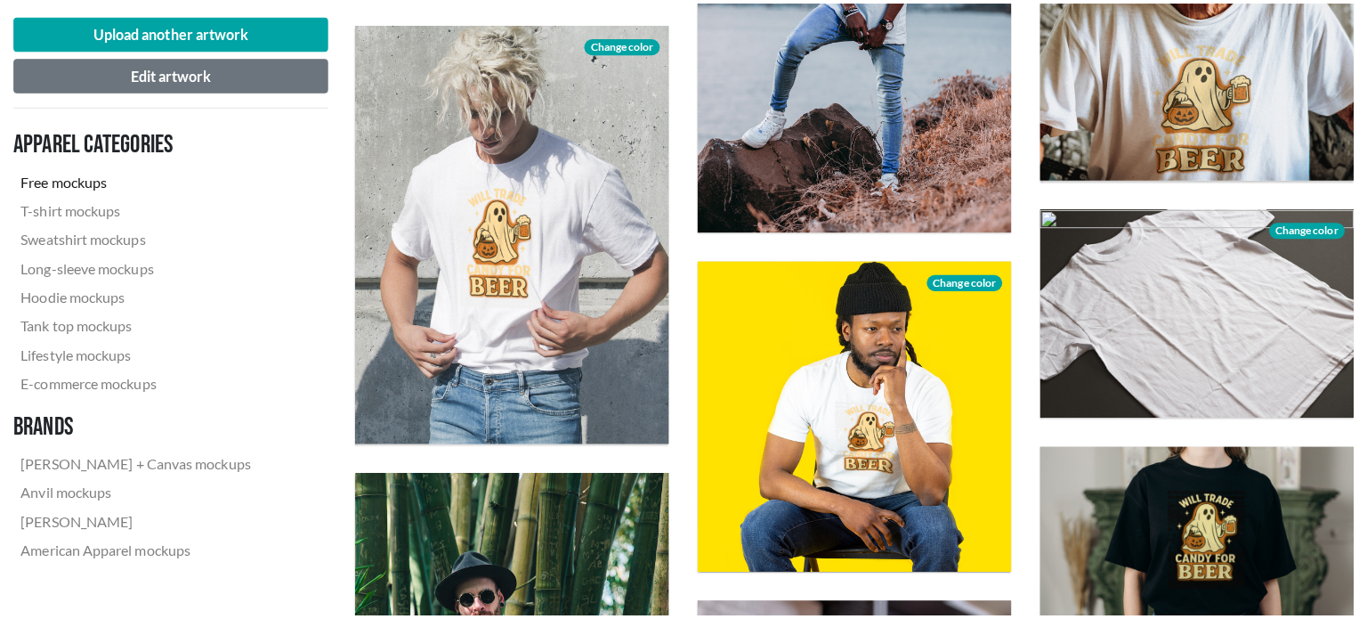
scroll to position [864, 0]
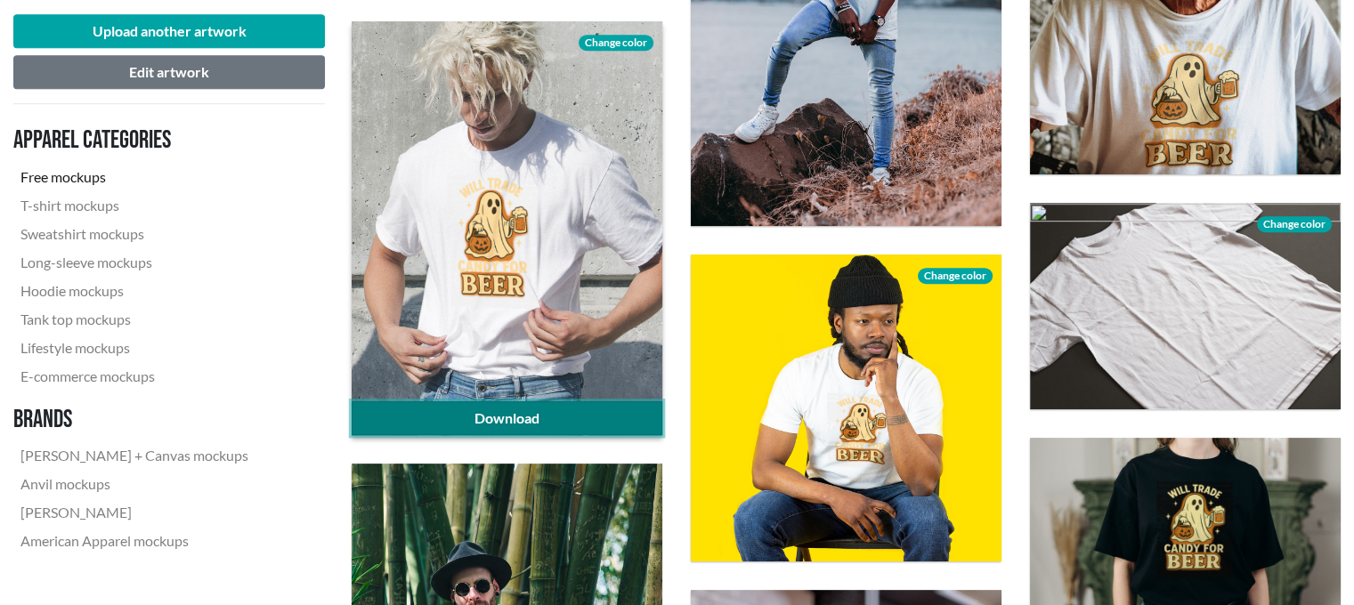
click at [595, 408] on link "Download" at bounding box center [507, 418] width 311 height 34
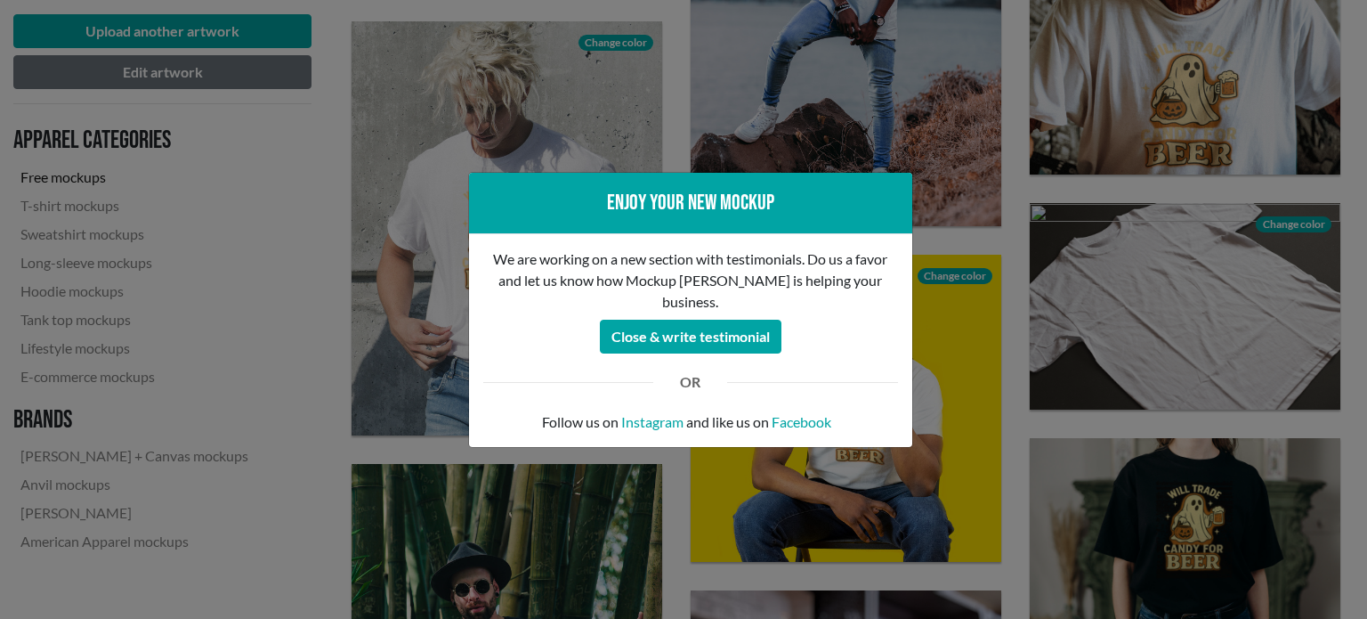
click at [627, 576] on div "Enjoy your new mockup We are working on a new section with testimonials. Do us …" at bounding box center [683, 309] width 1367 height 619
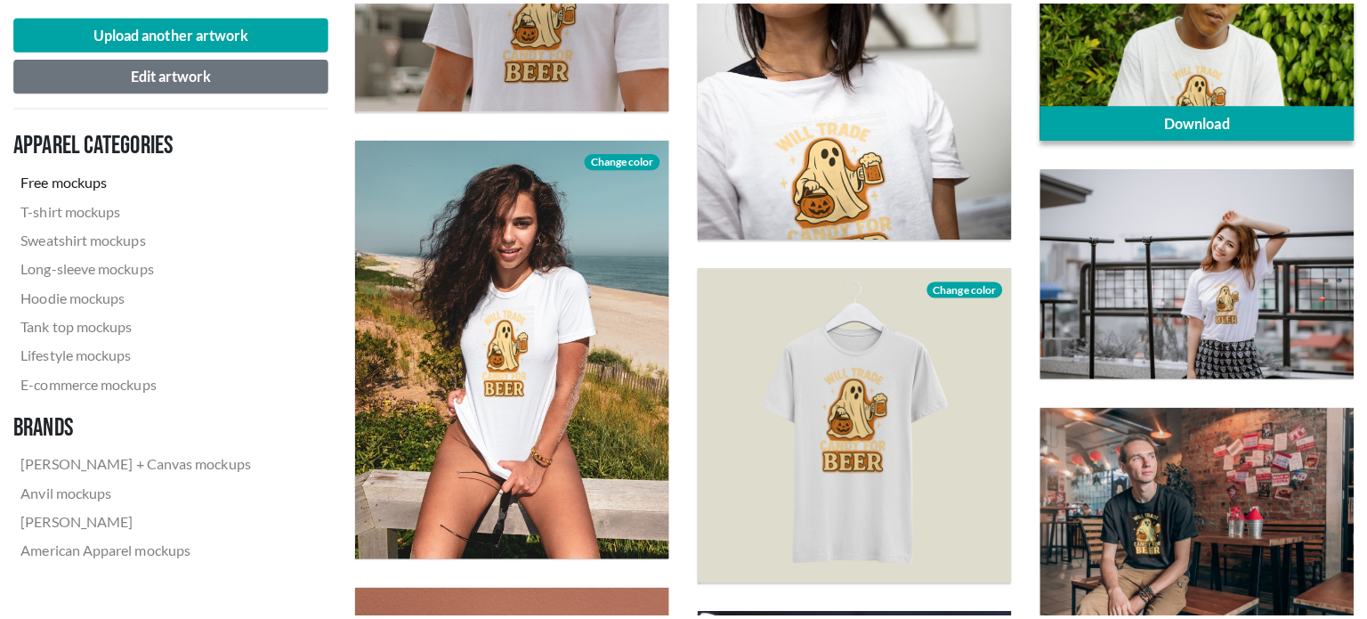
scroll to position [2521, 0]
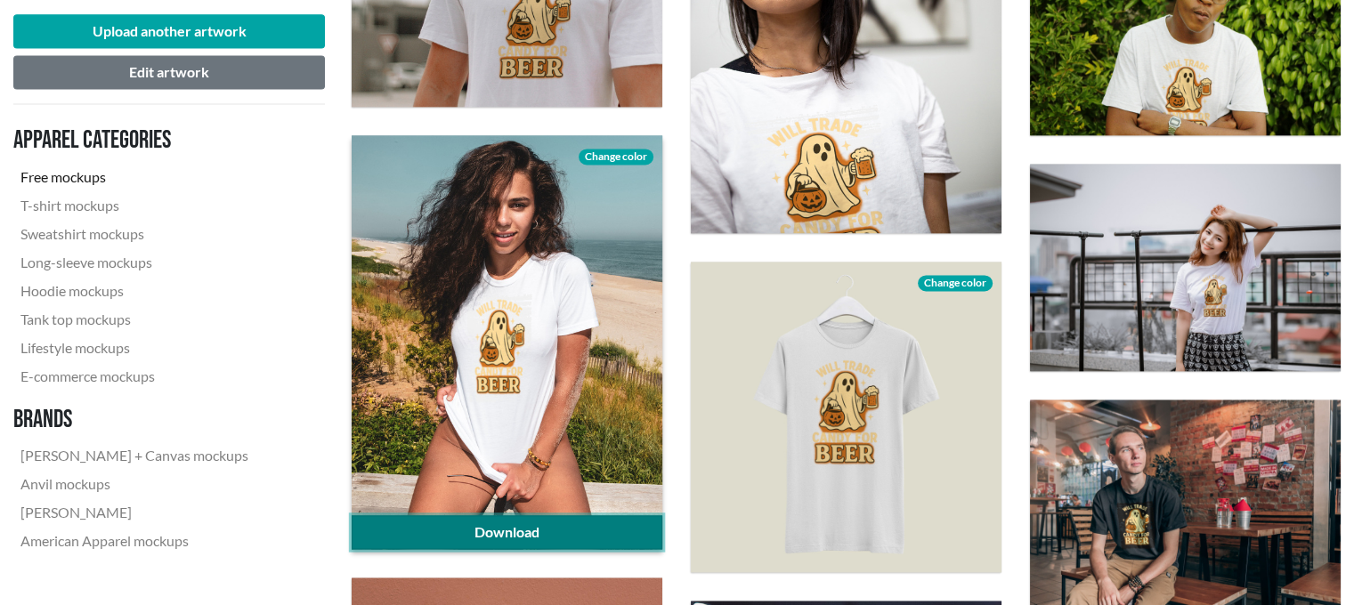
click at [620, 518] on link "Download" at bounding box center [507, 532] width 311 height 34
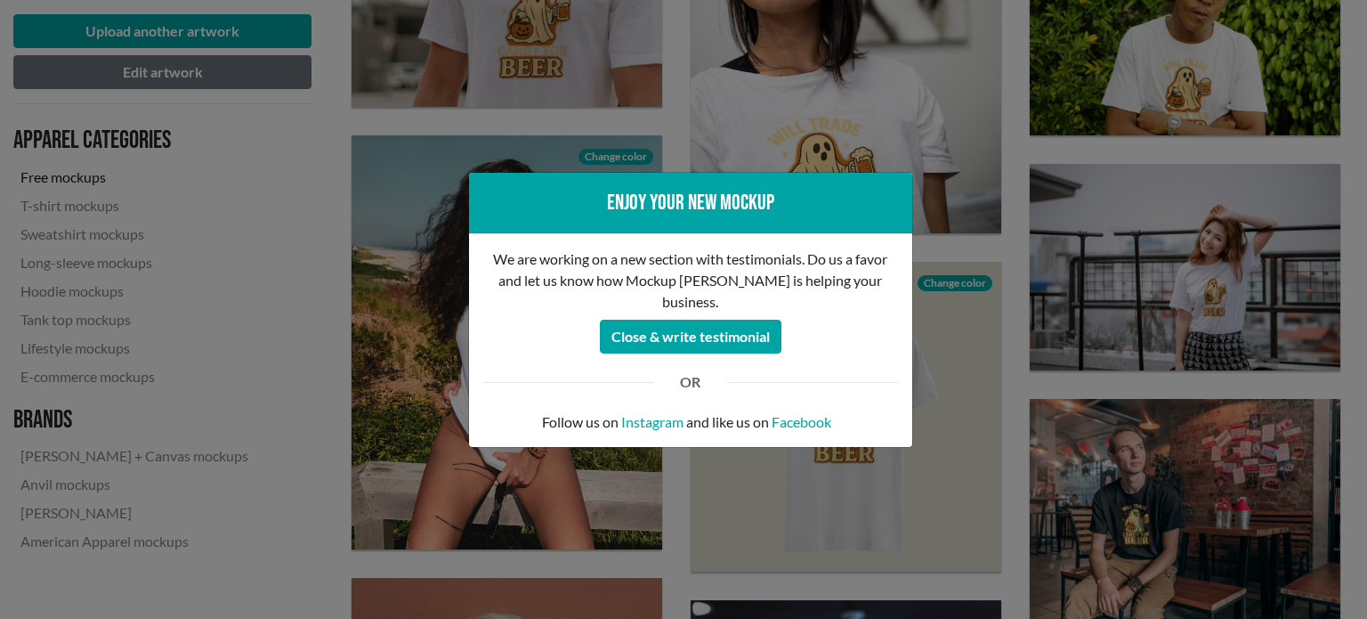
click at [1050, 345] on div "Enjoy your new mockup We are working on a new section with testimonials. Do us …" at bounding box center [683, 309] width 1367 height 619
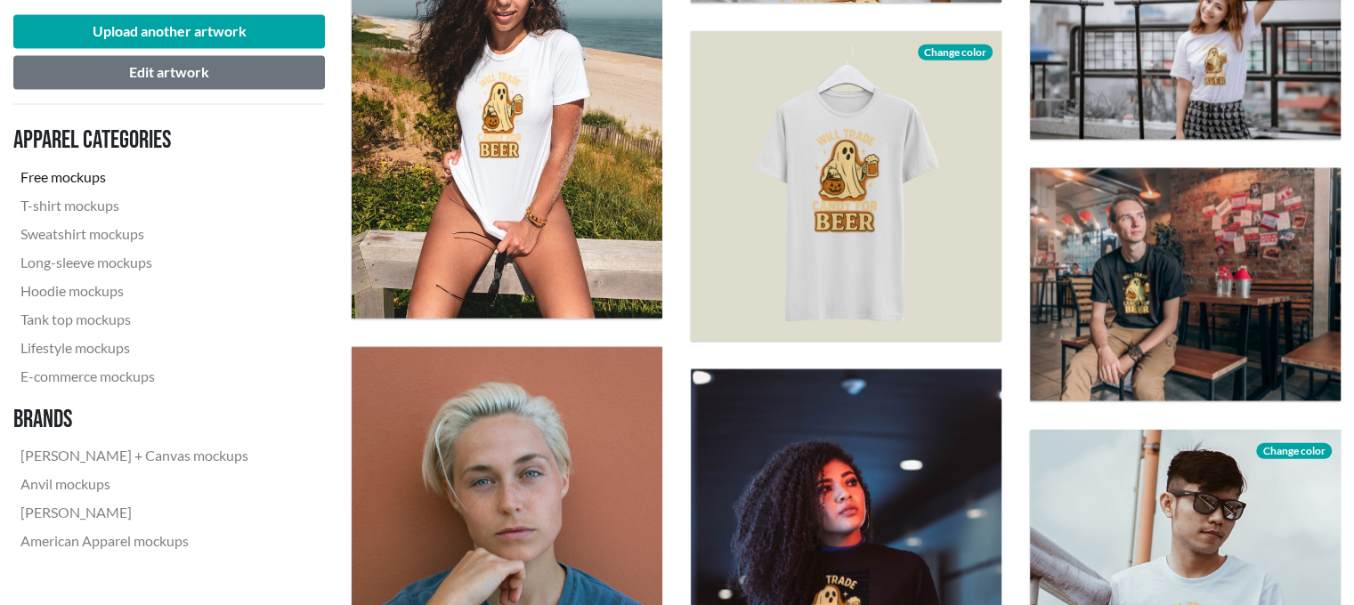
scroll to position [2766, 0]
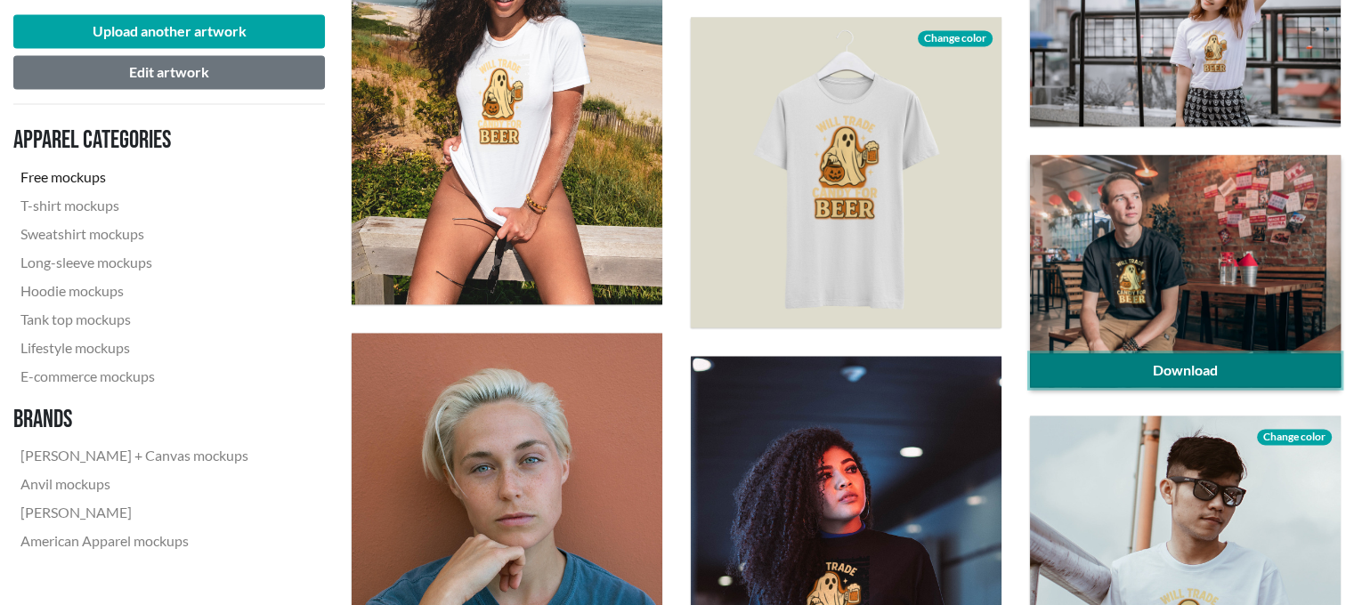
click at [1155, 383] on link "Download" at bounding box center [1185, 370] width 311 height 34
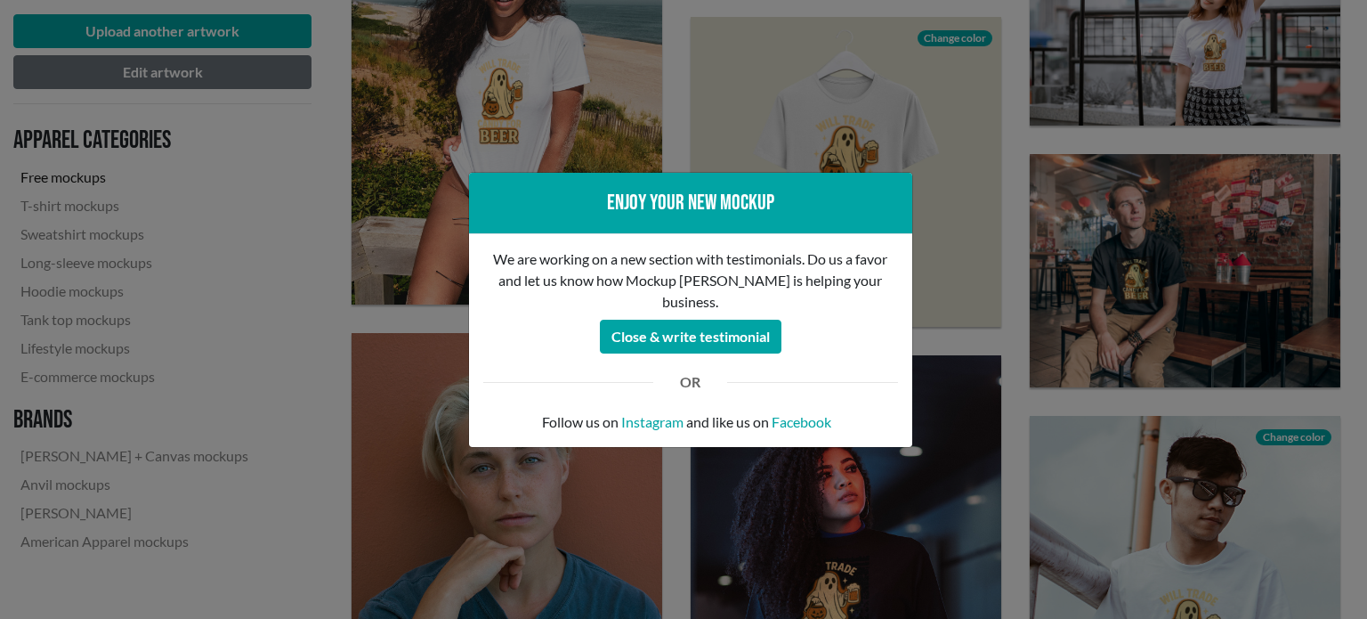
click at [1090, 507] on div "Enjoy your new mockup We are working on a new section with testimonials. Do us …" at bounding box center [683, 309] width 1367 height 619
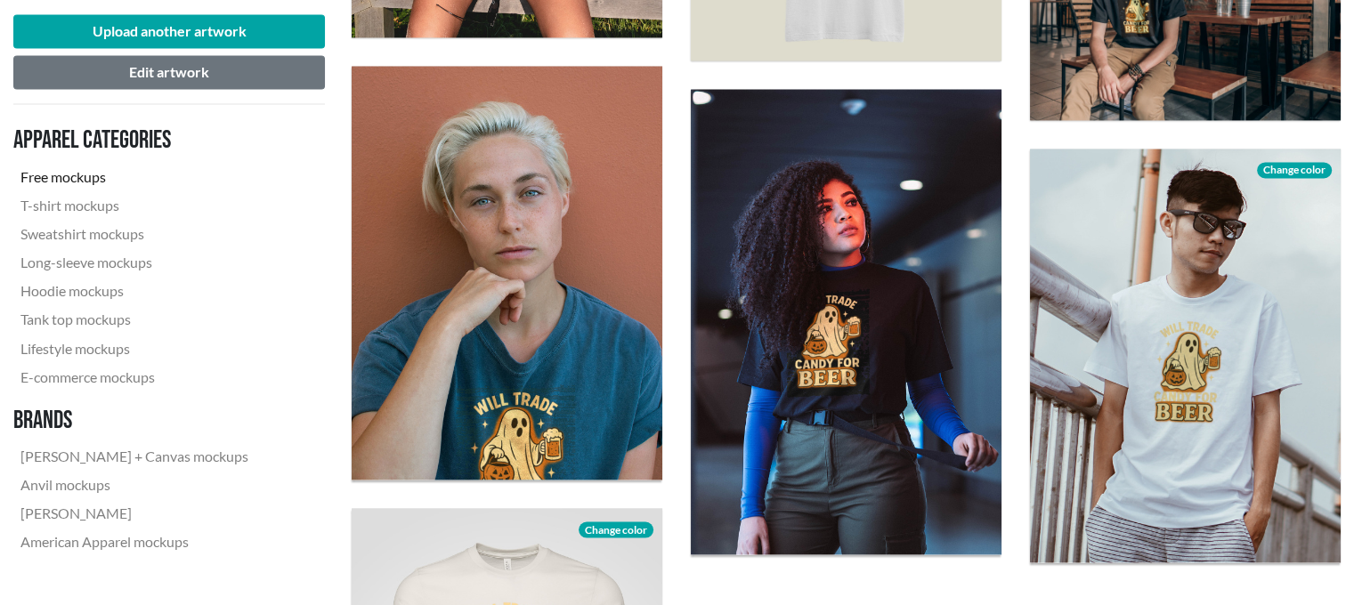
scroll to position [3034, 0]
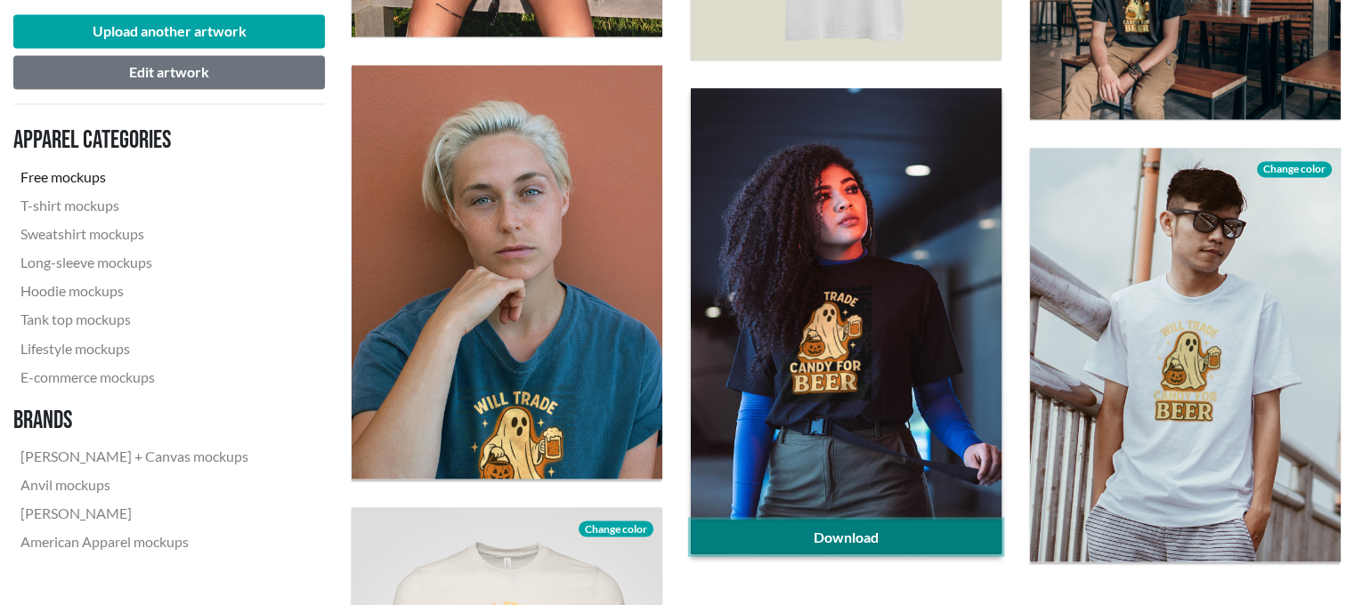
click at [880, 523] on link "Download" at bounding box center [846, 537] width 311 height 34
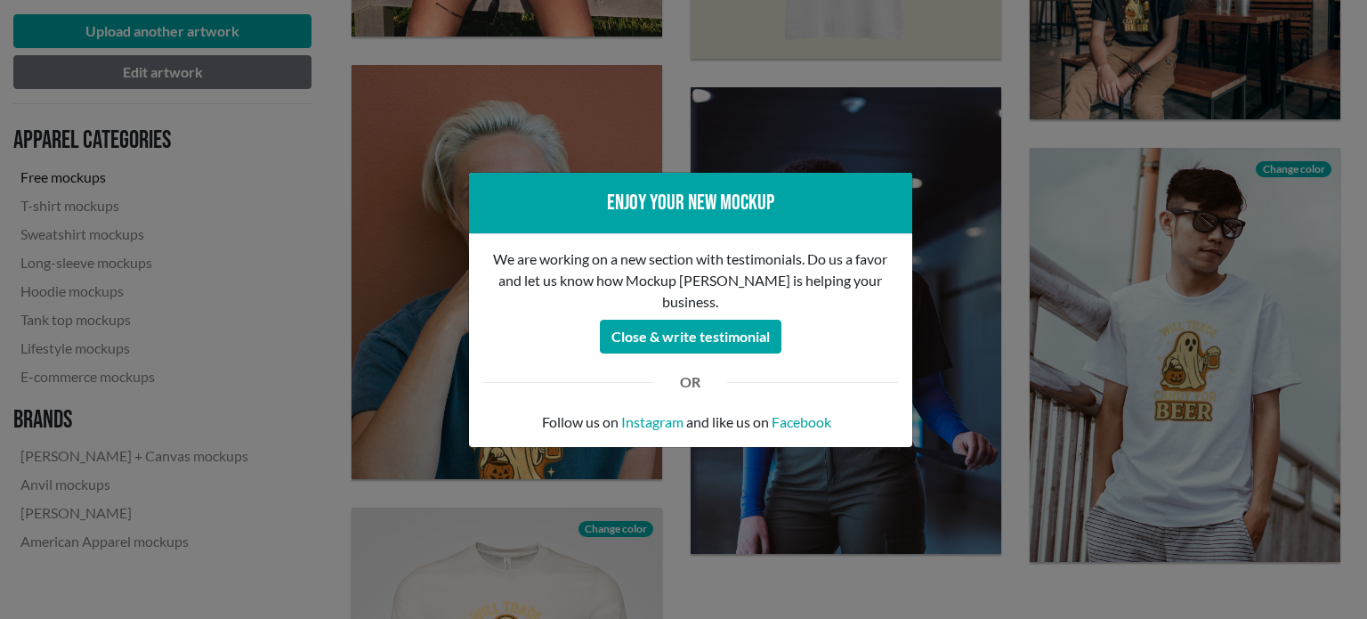
click at [1011, 369] on div "Enjoy your new mockup We are working on a new section with testimonials. Do us …" at bounding box center [683, 309] width 1367 height 619
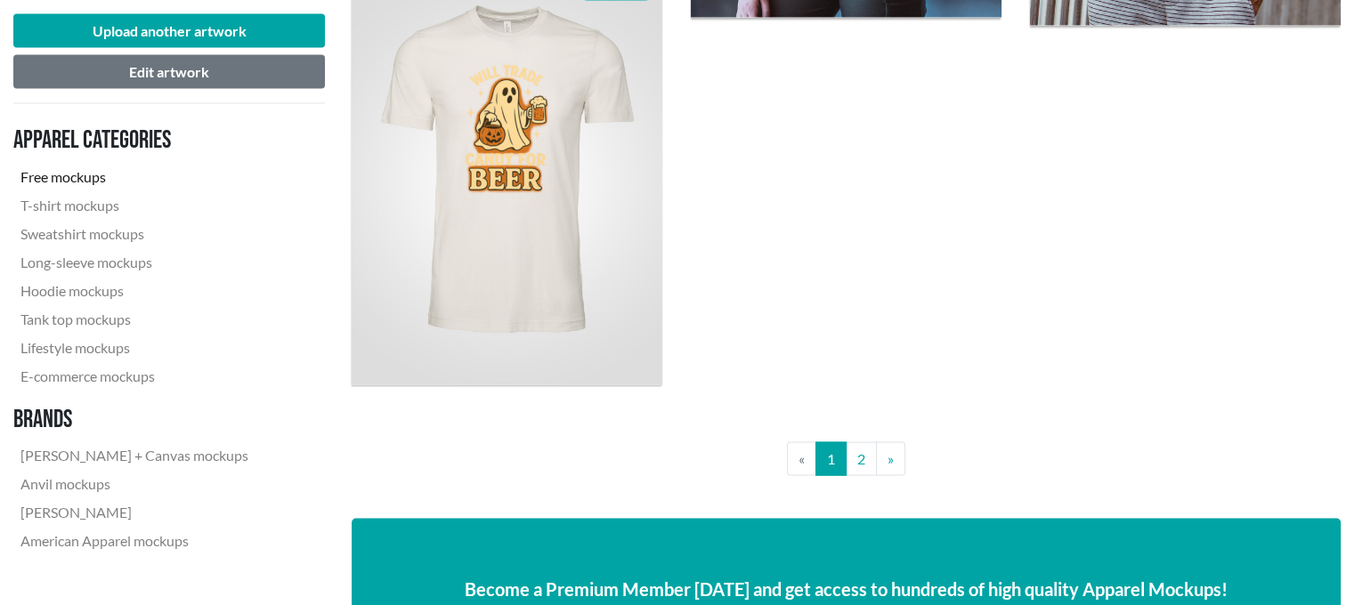
scroll to position [3567, 0]
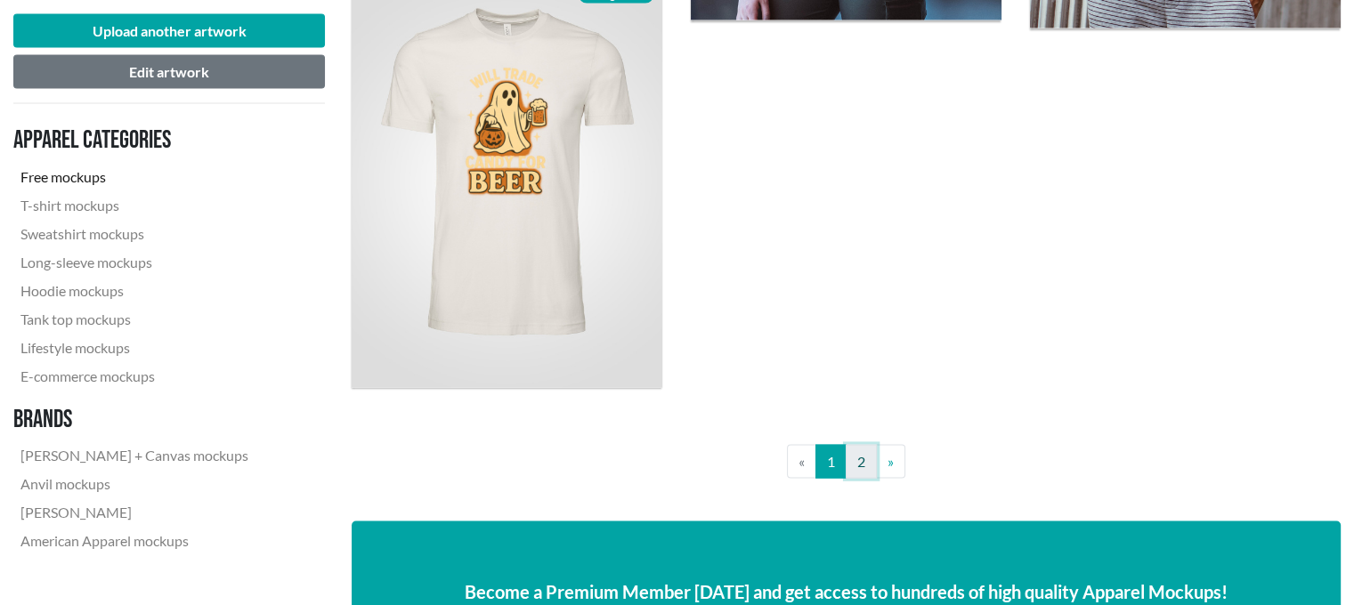
click at [851, 471] on link "2" at bounding box center [861, 462] width 31 height 34
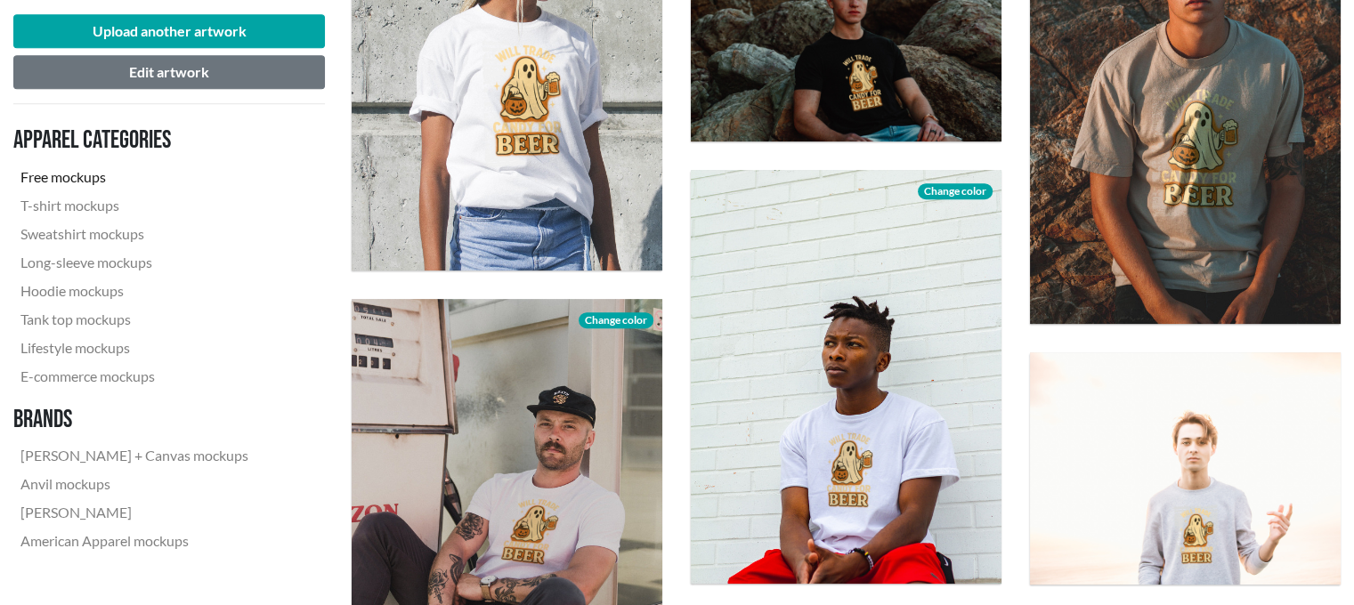
scroll to position [1211, 0]
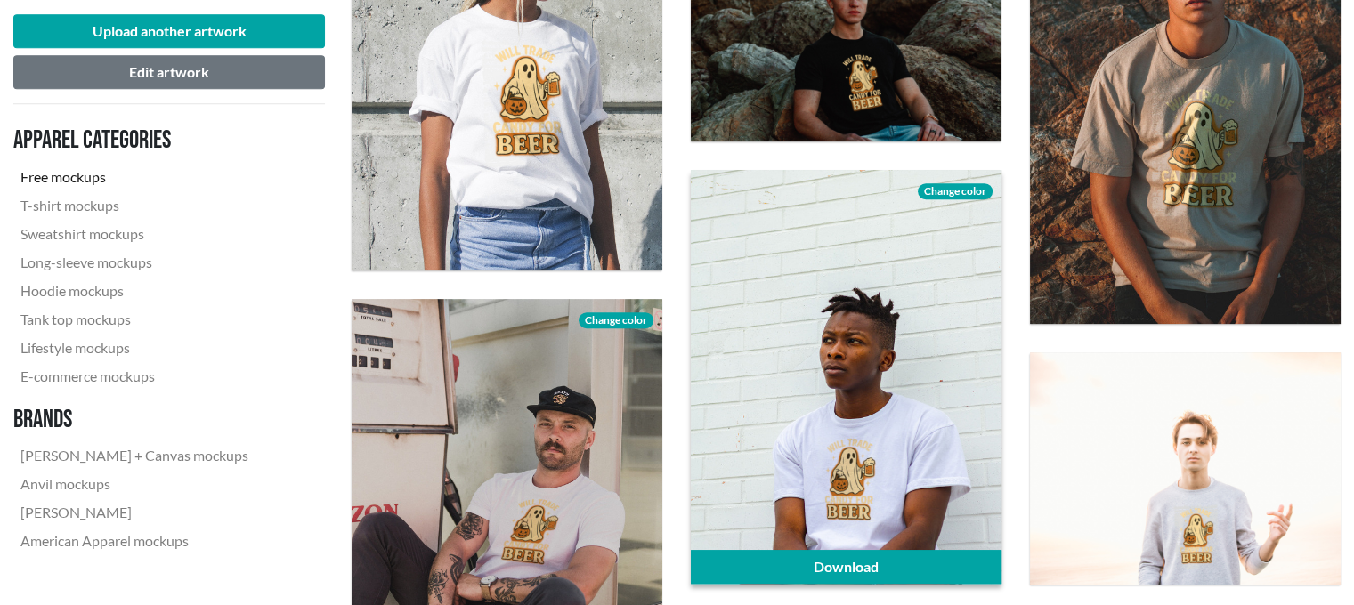
click at [962, 188] on span "Change color" at bounding box center [955, 191] width 75 height 16
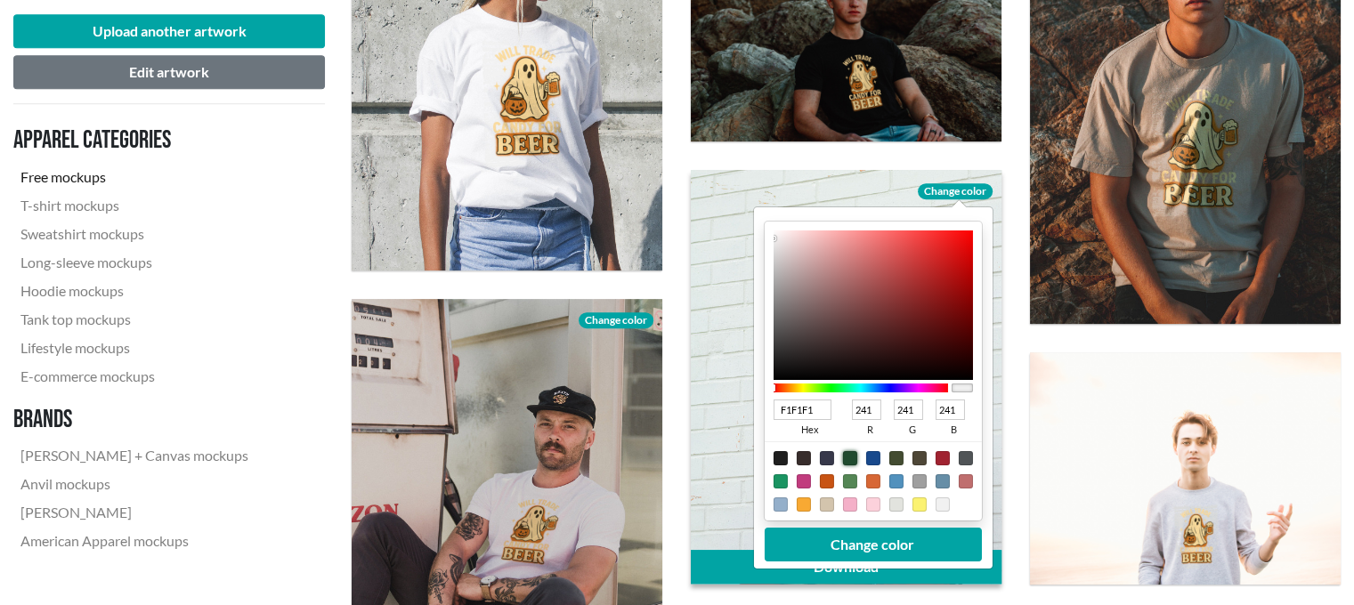
click at [848, 455] on div at bounding box center [849, 457] width 14 height 14
type input "1F4A2E"
type input "31"
type input "74"
type input "46"
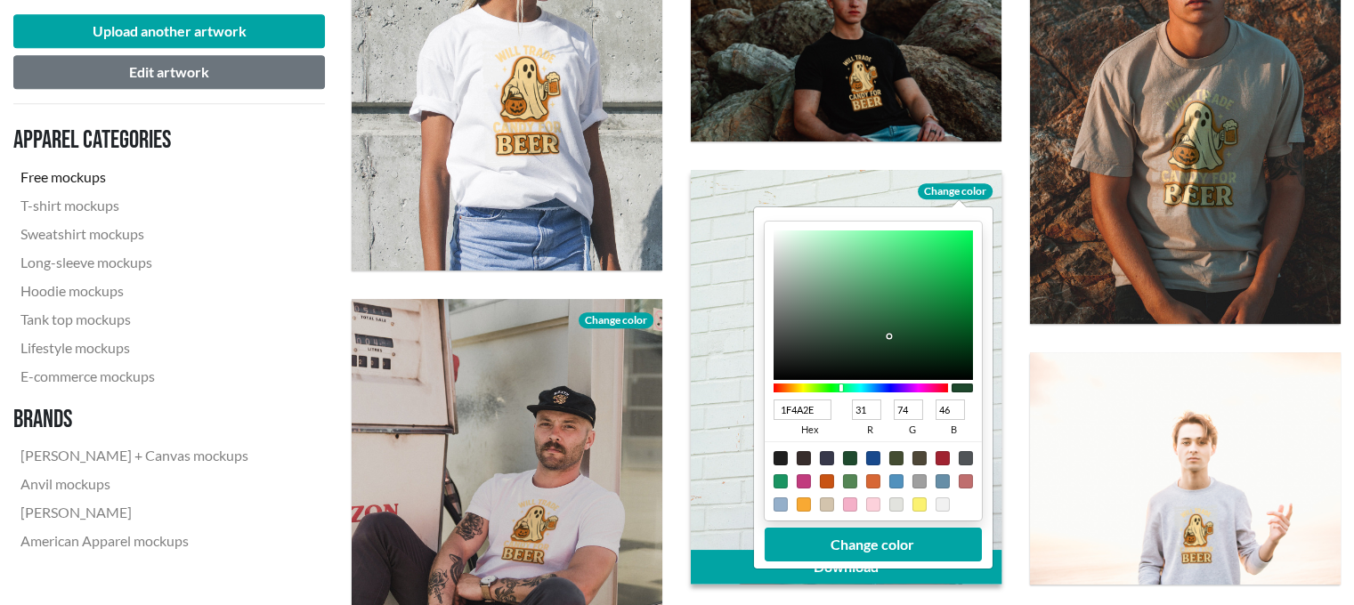
click at [717, 422] on div at bounding box center [846, 377] width 311 height 414
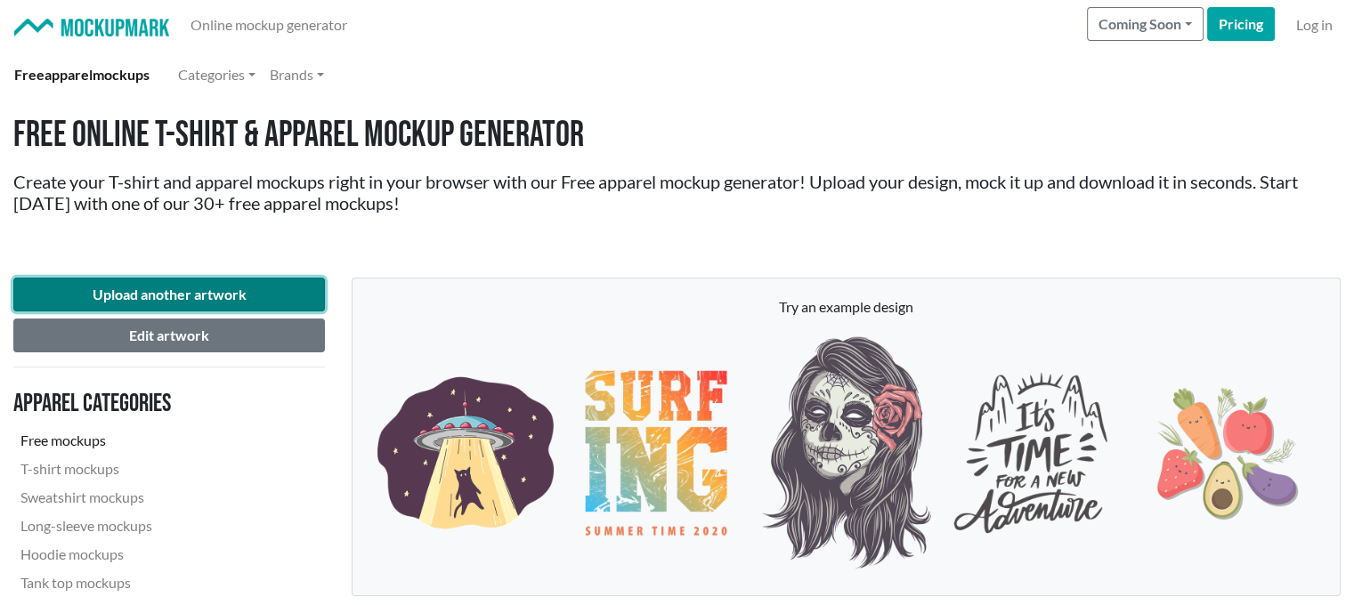
click at [277, 284] on button "Upload another artwork" at bounding box center [169, 295] width 312 height 34
click at [220, 288] on button "Upload another artwork" at bounding box center [169, 295] width 312 height 34
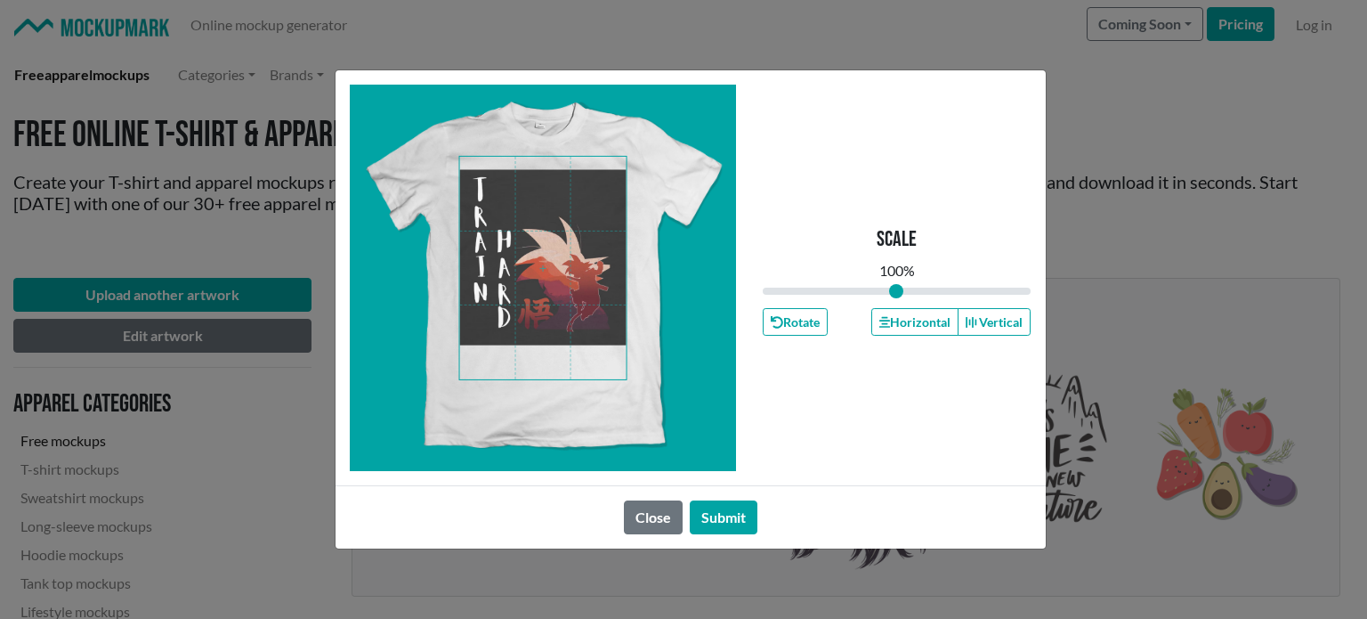
click at [601, 248] on span at bounding box center [542, 268] width 167 height 223
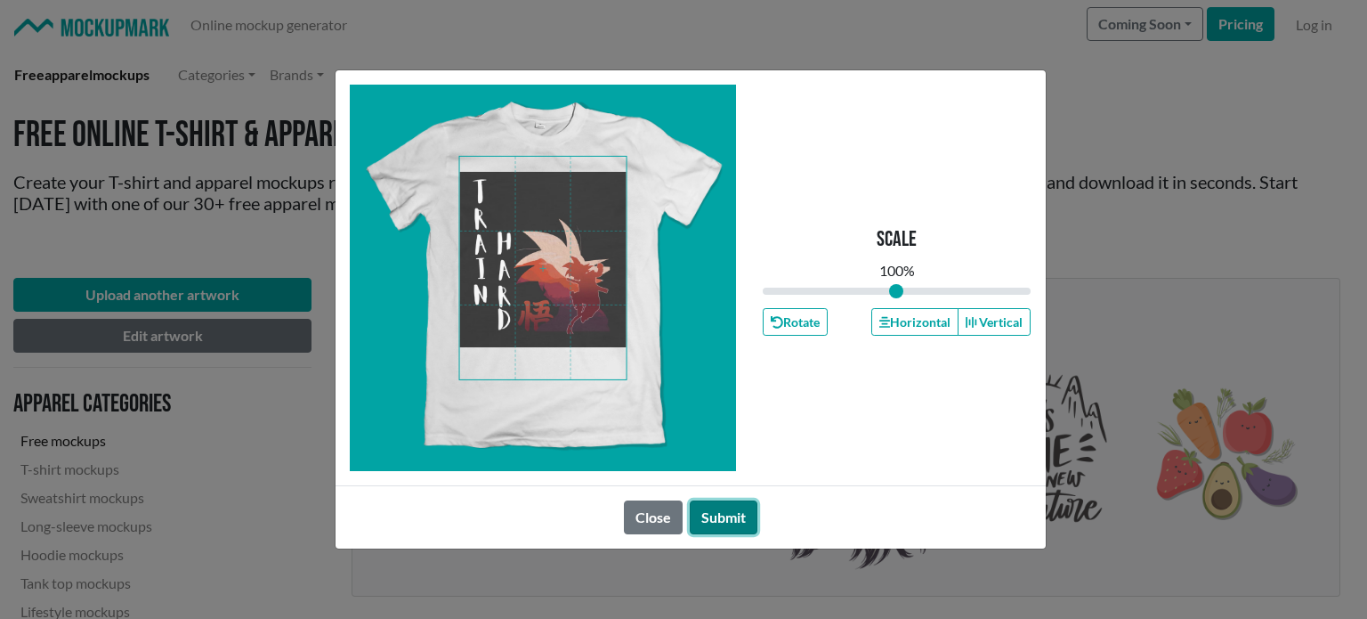
click at [717, 523] on button "Submit" at bounding box center [724, 517] width 68 height 34
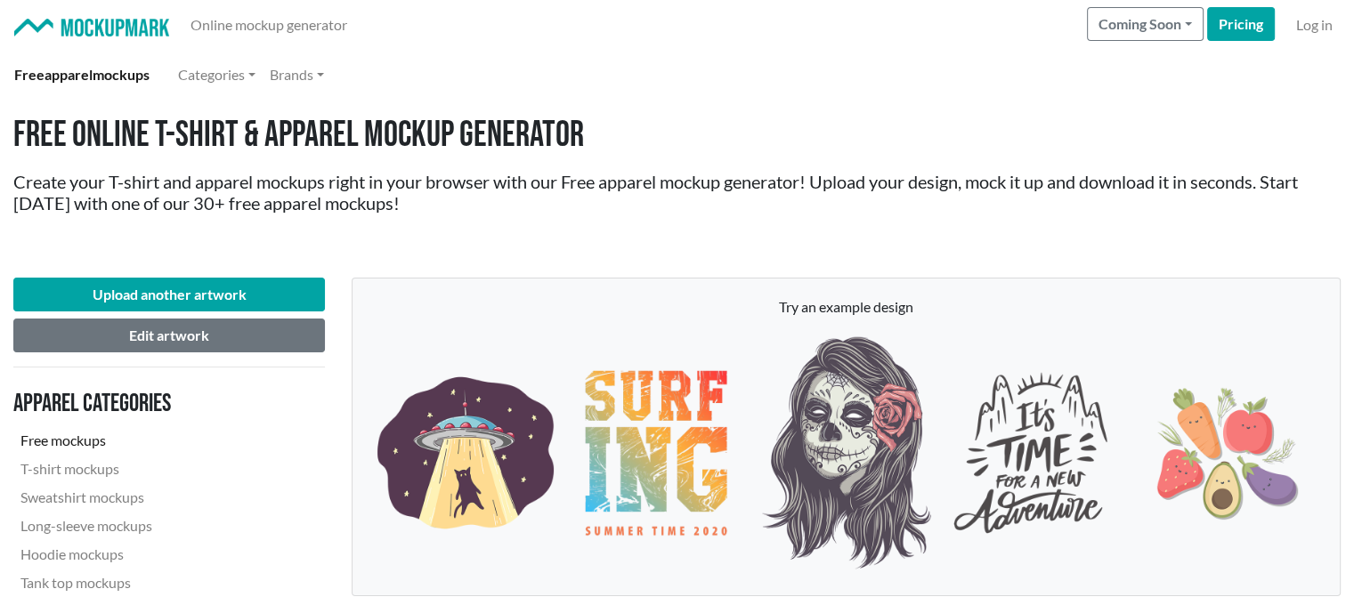
click at [717, 523] on img at bounding box center [656, 453] width 176 height 235
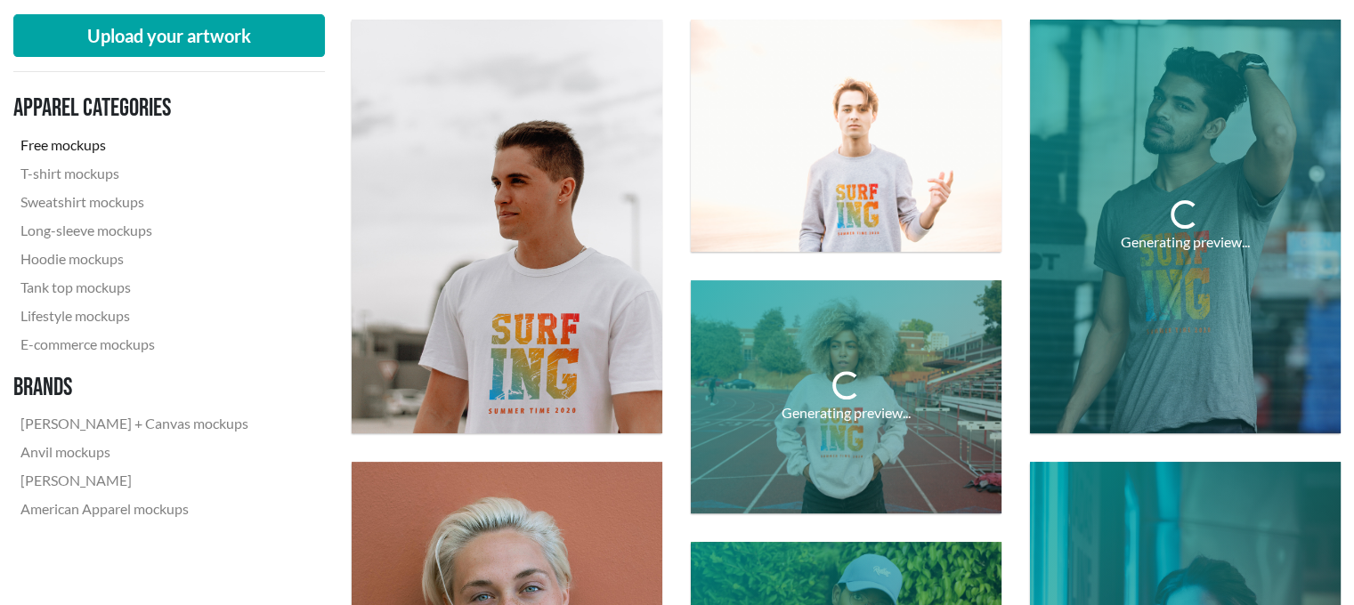
scroll to position [610, 0]
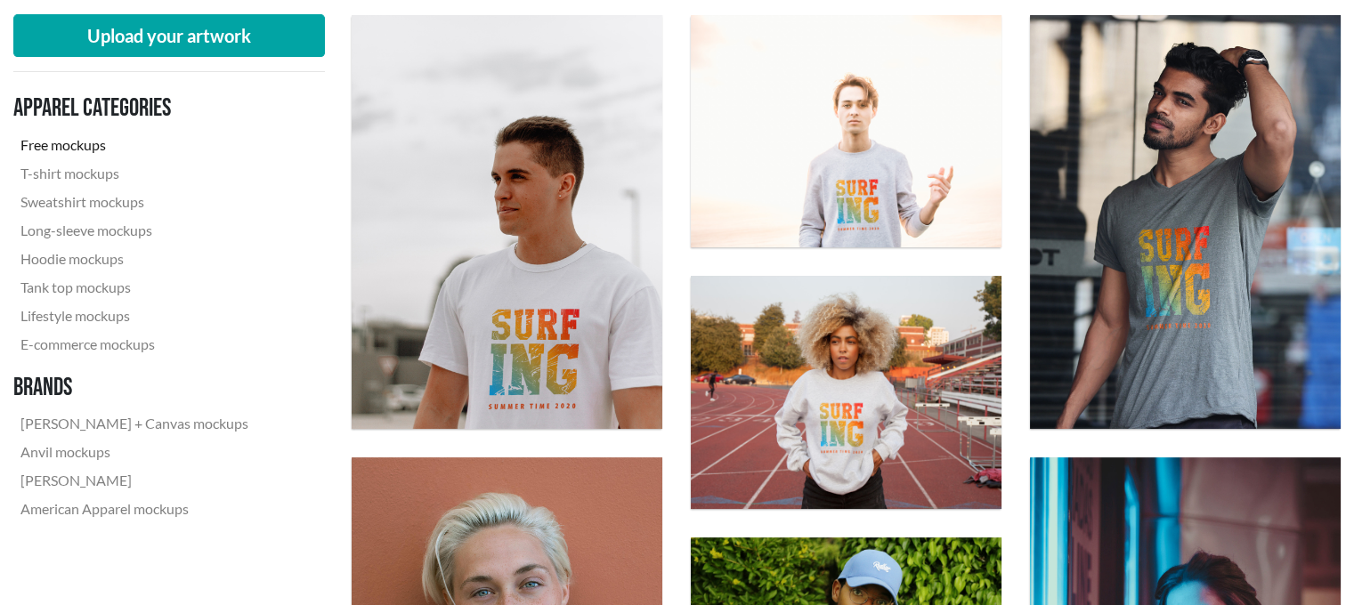
click at [57, 143] on link "Free mockups" at bounding box center [134, 145] width 242 height 28
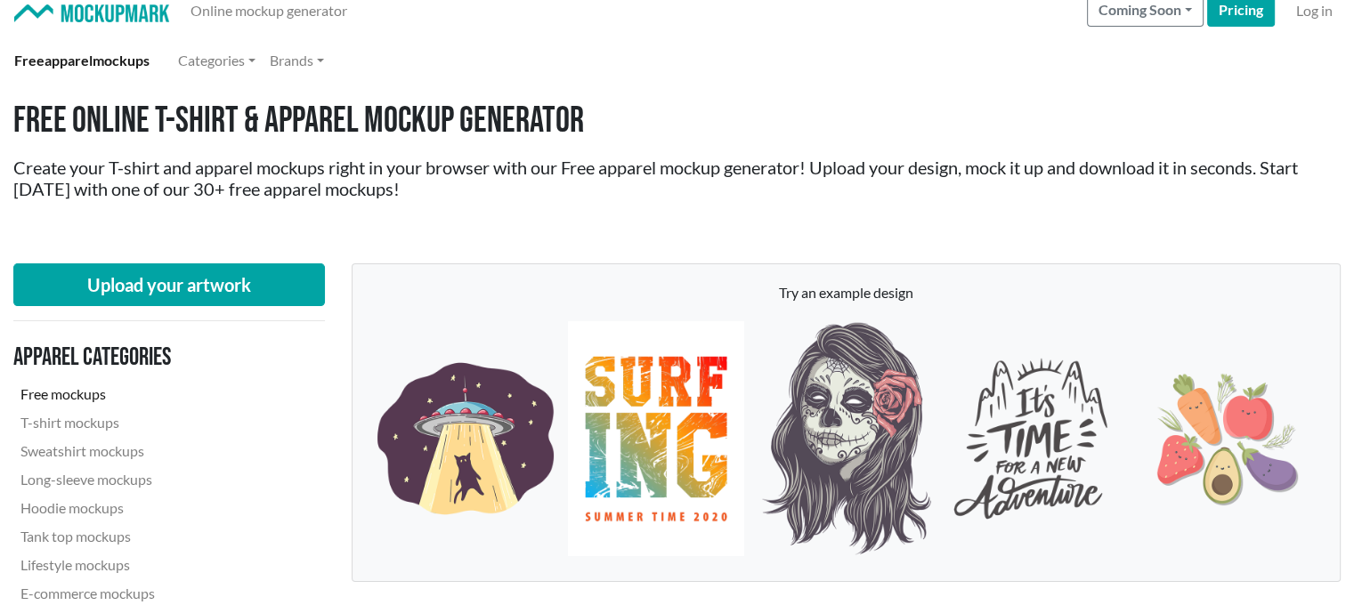
scroll to position [14, 0]
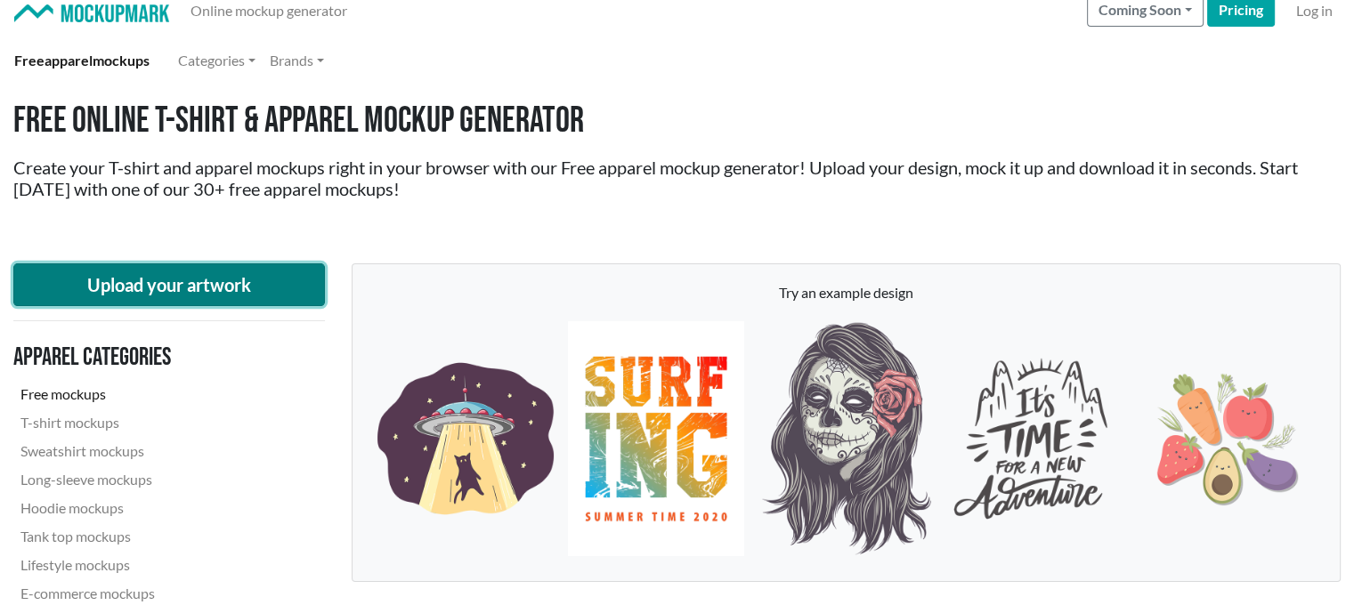
click at [270, 268] on button "Upload your artwork" at bounding box center [169, 284] width 312 height 43
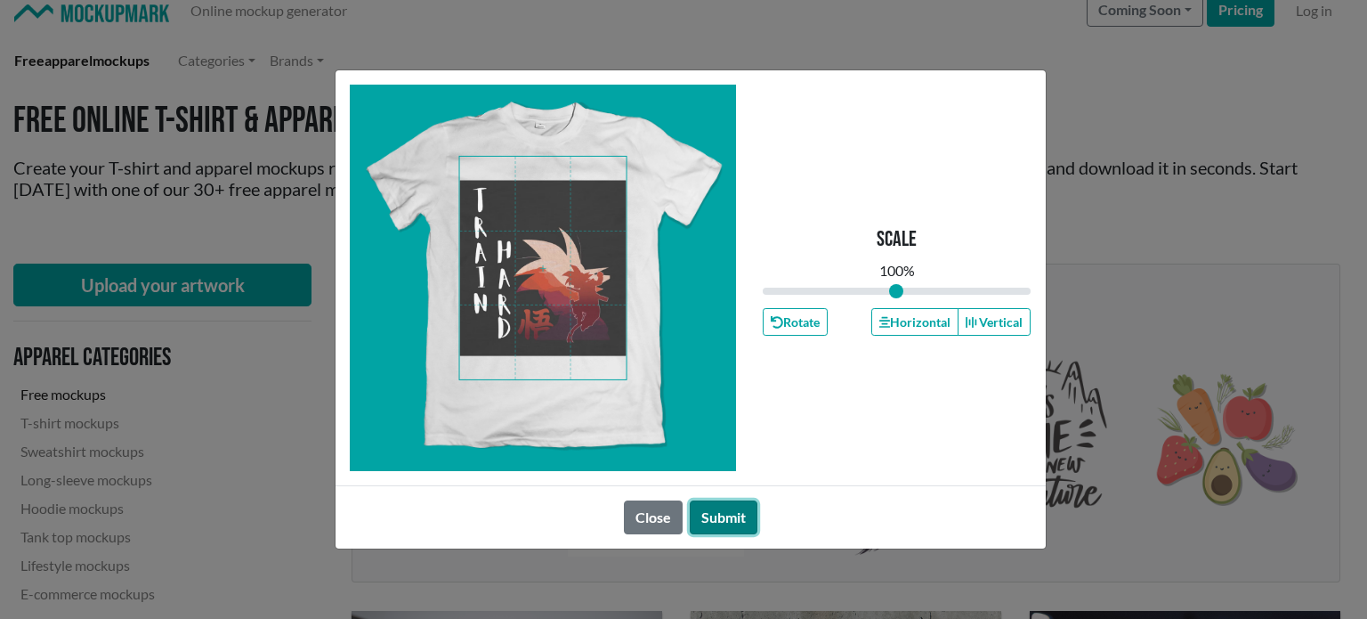
click at [705, 530] on button "Submit" at bounding box center [724, 517] width 68 height 34
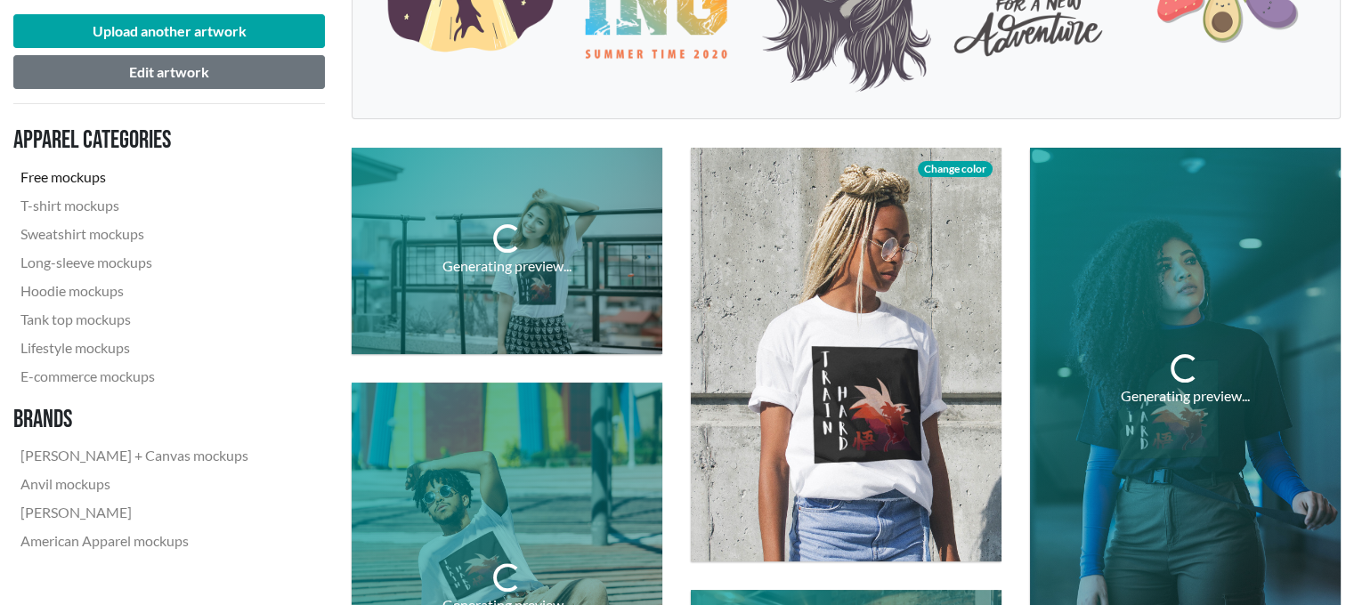
scroll to position [538, 0]
